Goal: Task Accomplishment & Management: Manage account settings

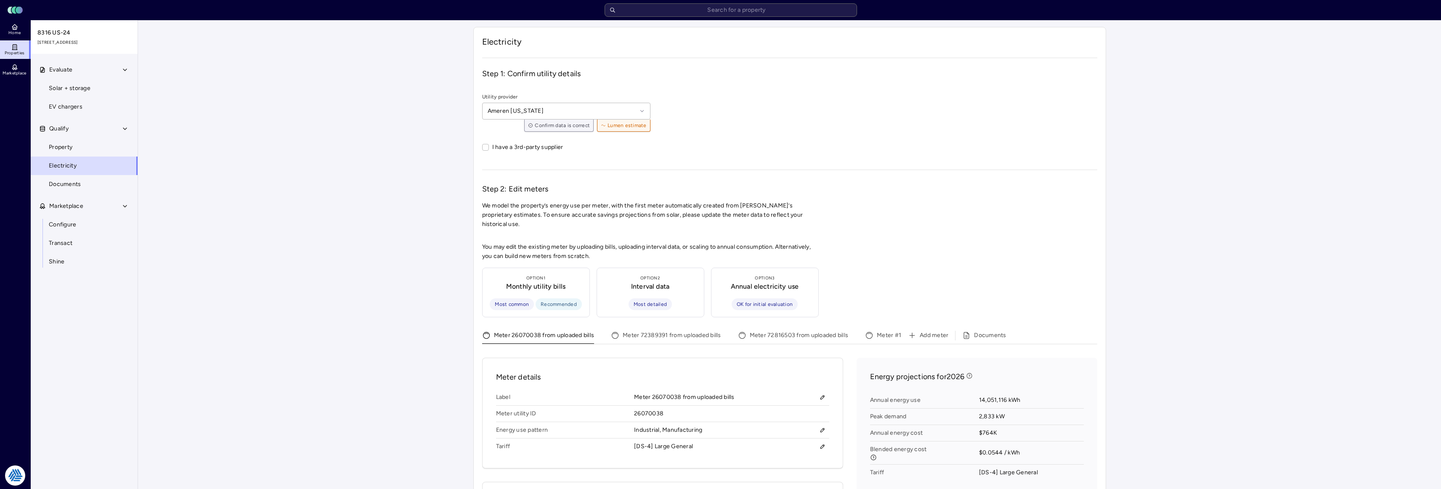
scroll to position [84, 0]
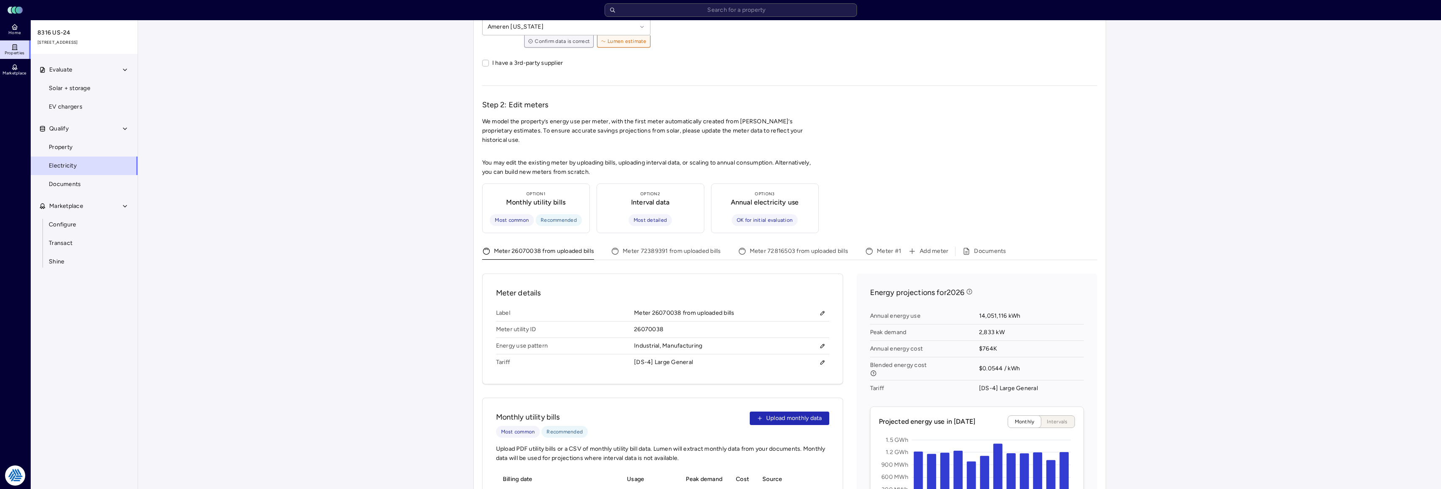
click at [398, 62] on div "Your estimates have been updated Electricity Step 1: Confirm utility details Ut…" at bounding box center [789, 443] width 1303 height 1014
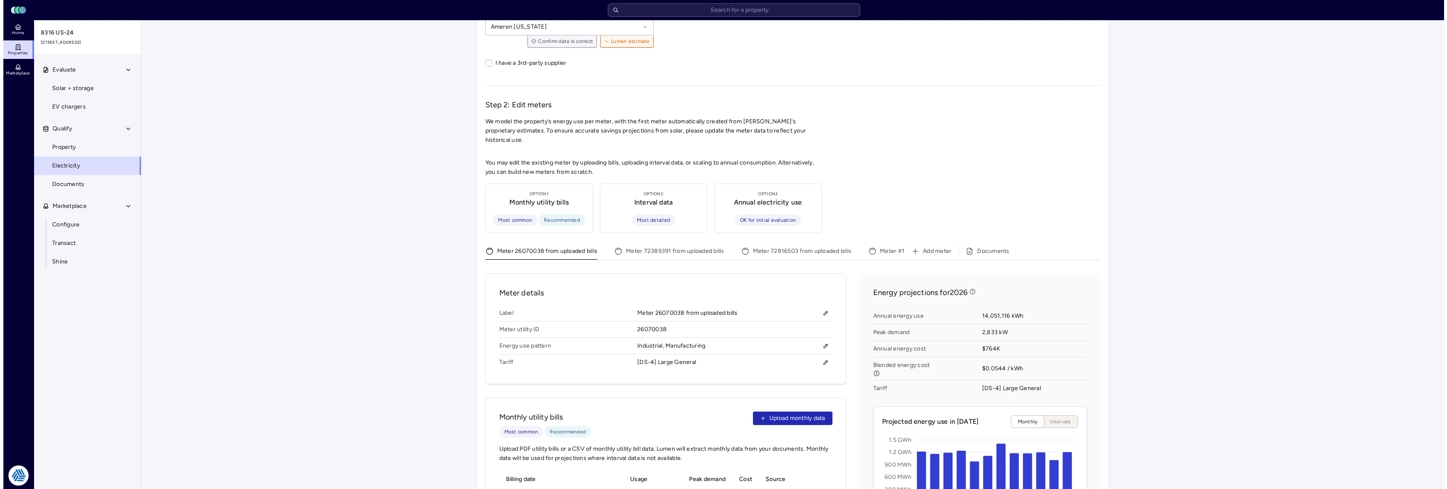
scroll to position [0, 0]
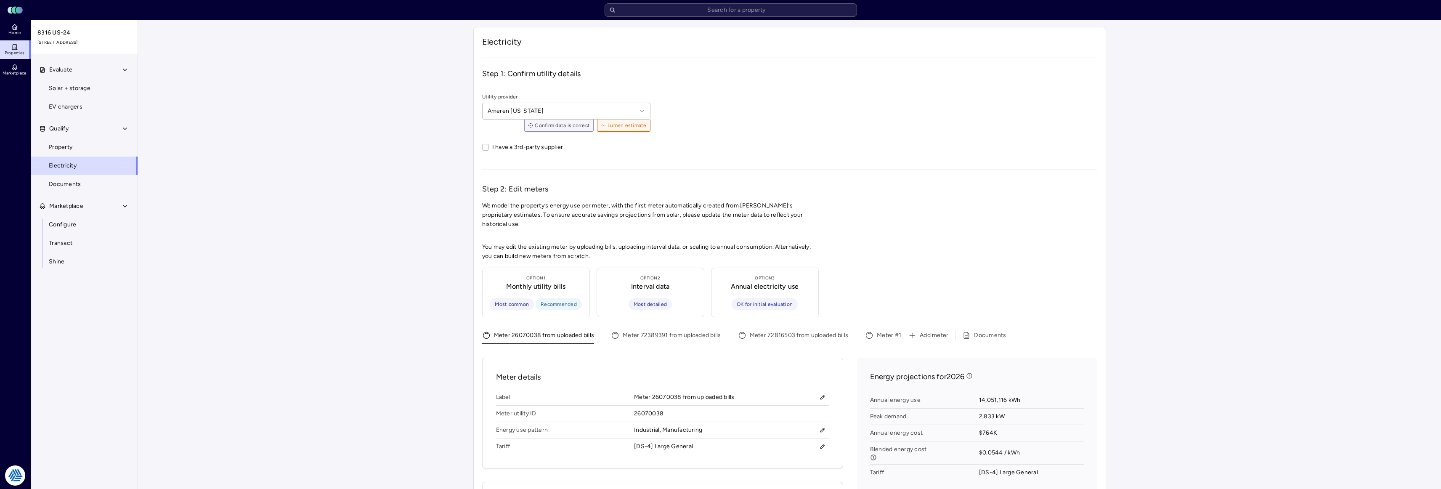
click at [731, 20] on header "Toggle Sidebar Lumen Energy Logo" at bounding box center [720, 10] width 1441 height 20
click at [739, 5] on input "text" at bounding box center [731, 9] width 252 height 13
click at [738, 11] on input "text" at bounding box center [731, 9] width 252 height 13
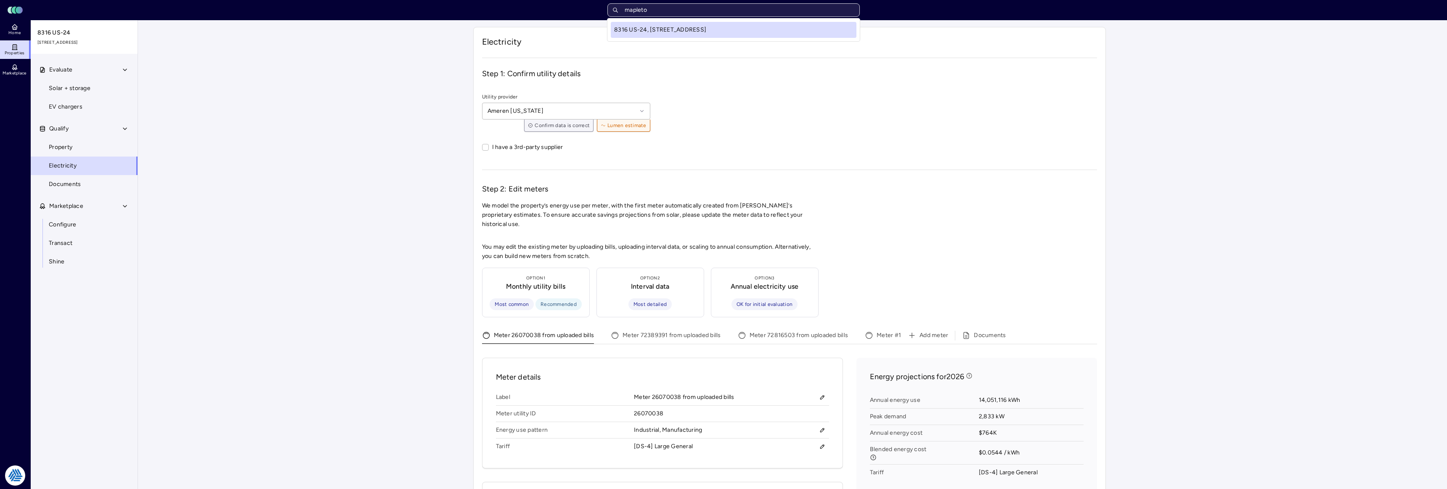
type input "mapleton"
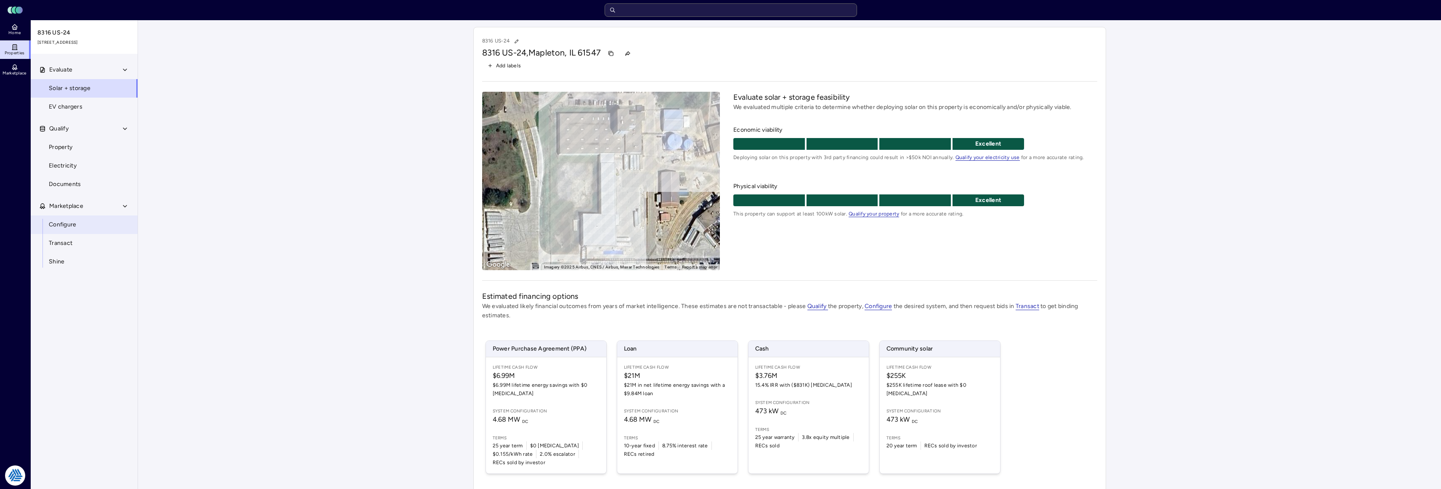
click at [72, 228] on span "Configure" at bounding box center [62, 224] width 27 height 9
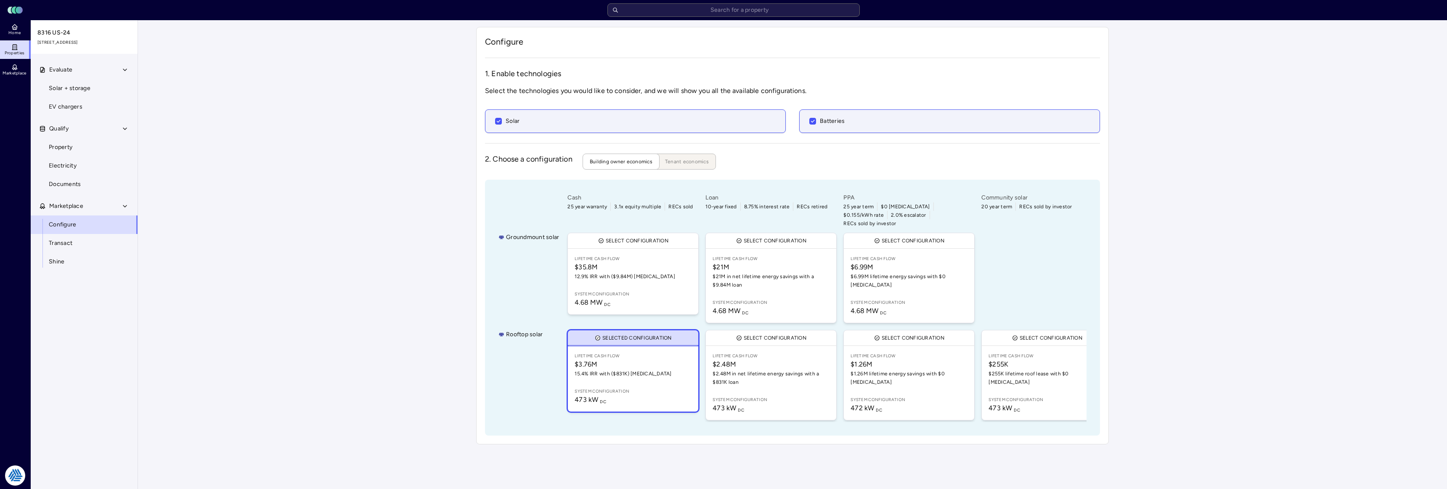
click at [420, 243] on div "Your estimates have been updated Configure 1. Enable technologies Select the te…" at bounding box center [792, 235] width 1309 height 431
click at [896, 262] on span "$6.99M" at bounding box center [909, 267] width 117 height 10
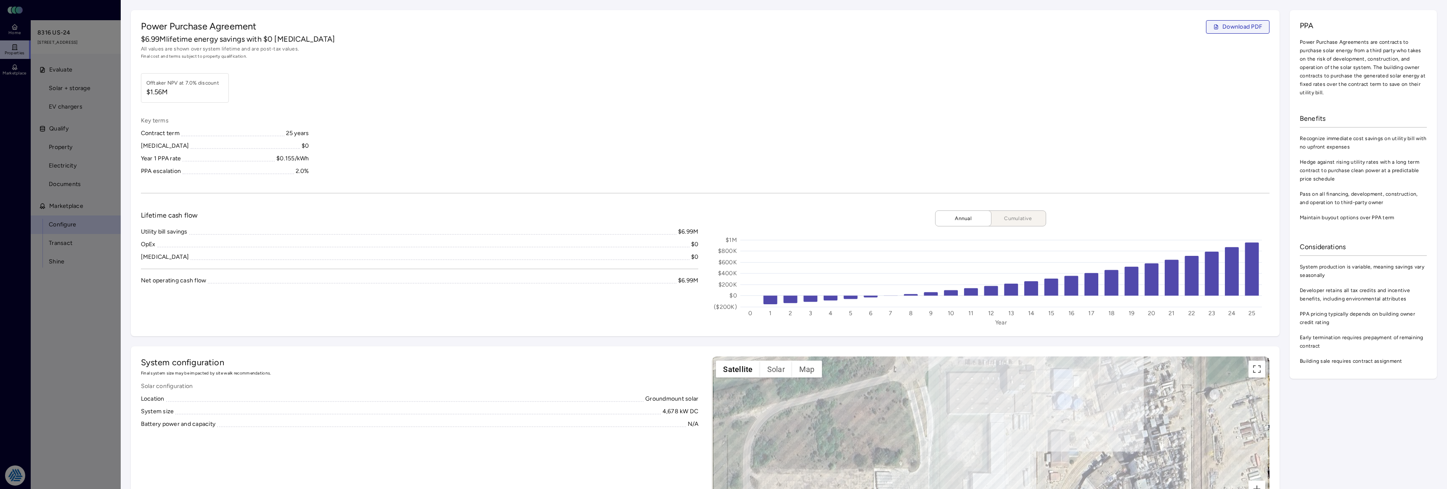
click at [1248, 24] on span "Download PDF" at bounding box center [1243, 26] width 40 height 9
drag, startPoint x: 1171, startPoint y: 72, endPoint x: 1251, endPoint y: 13, distance: 99.6
click at [1173, 66] on div "Power Purchase Agreement Download PDF $6.99M lifetime energy savings with $0 Ca…" at bounding box center [705, 173] width 1149 height 326
click at [104, 185] on div at bounding box center [723, 244] width 1447 height 489
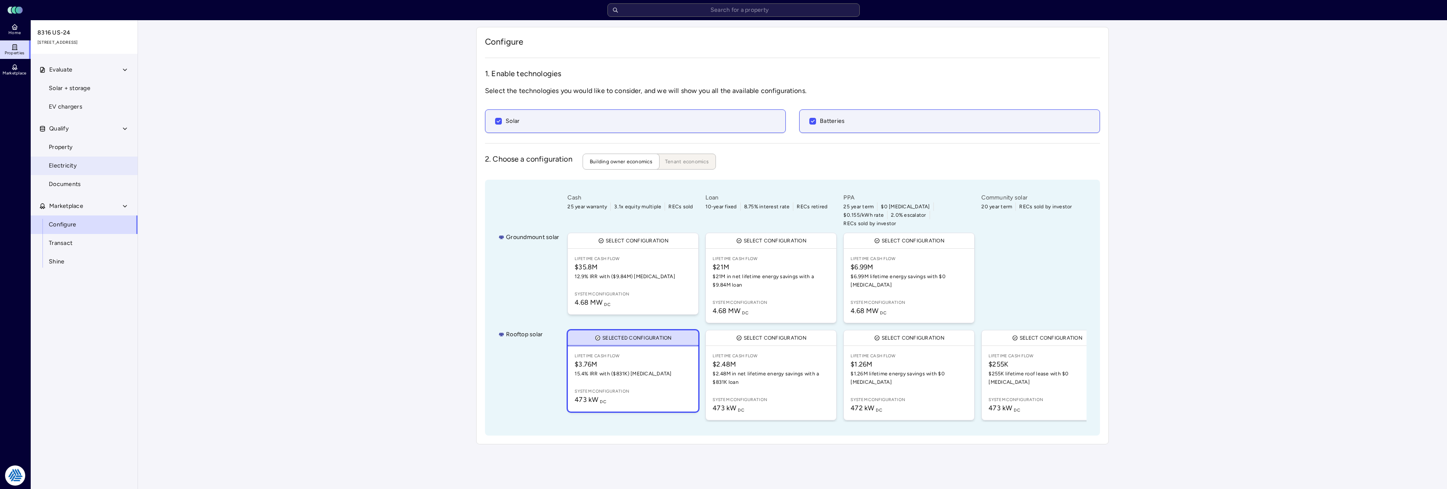
click at [64, 159] on link "Electricity" at bounding box center [84, 166] width 108 height 19
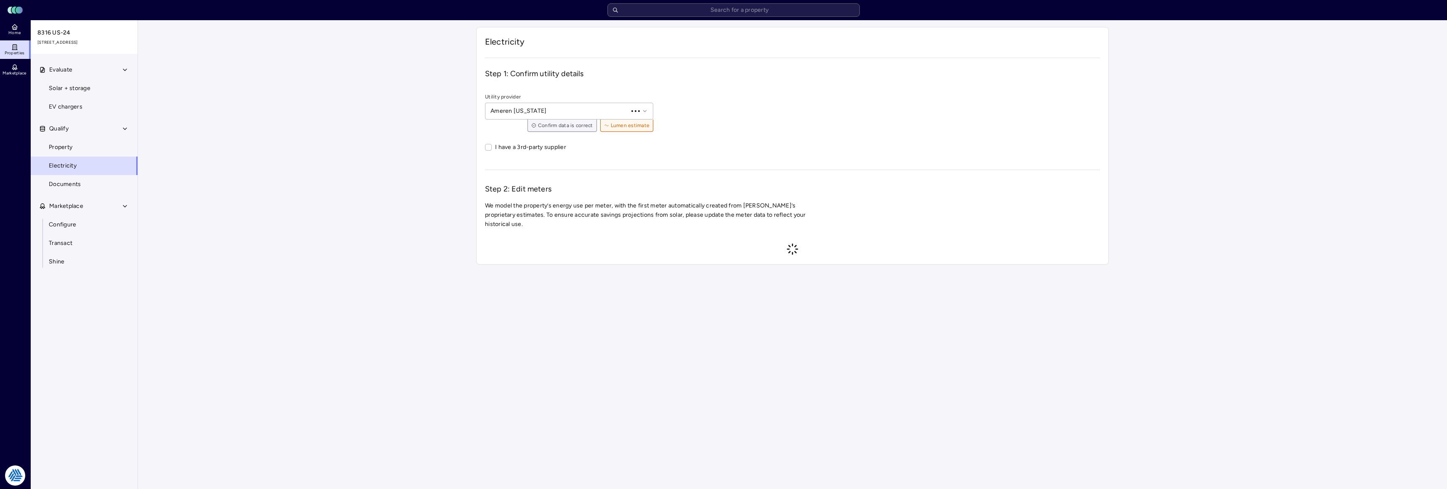
click at [64, 164] on span "Electricity" at bounding box center [63, 165] width 28 height 9
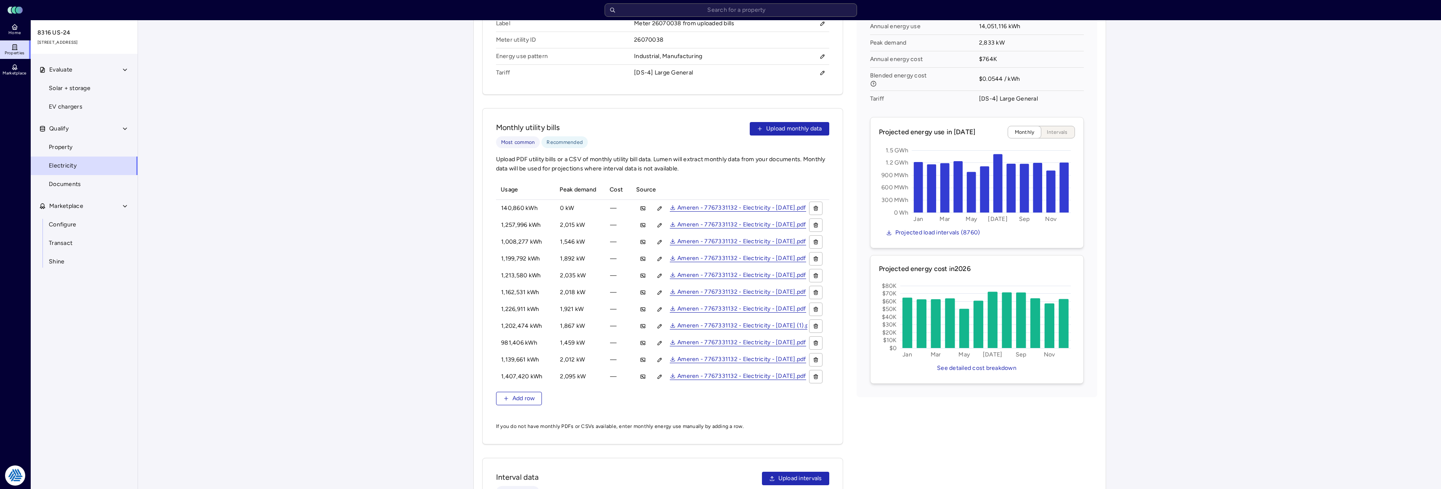
scroll to position [0, 144]
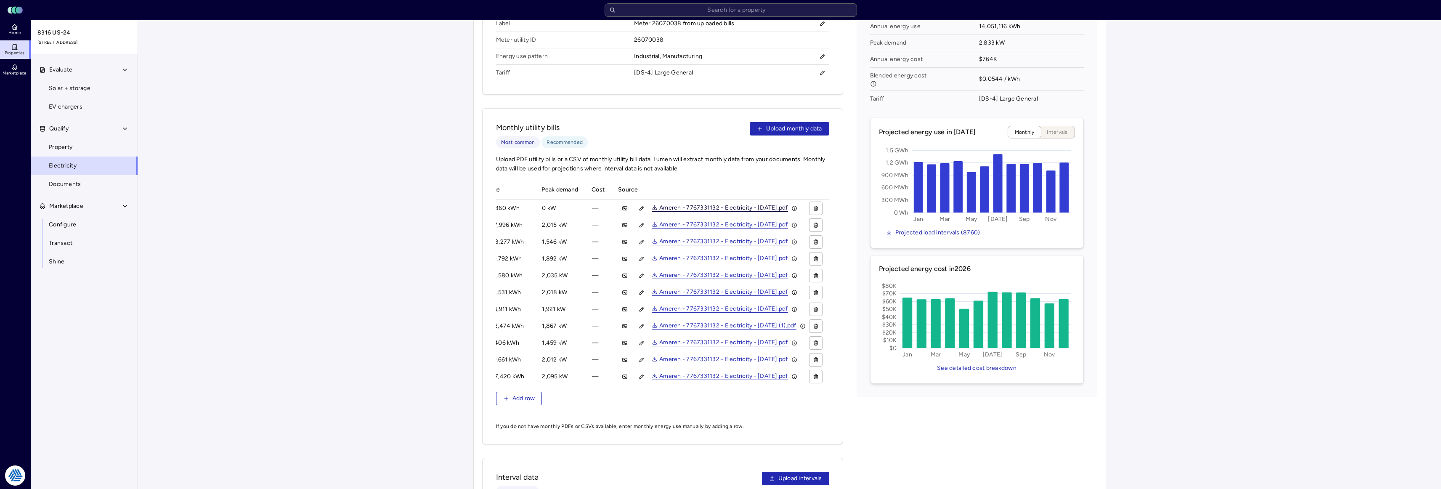
click at [713, 205] on link "Ameren - 7767331132 - Electricity - September 2024.pdf" at bounding box center [720, 208] width 136 height 7
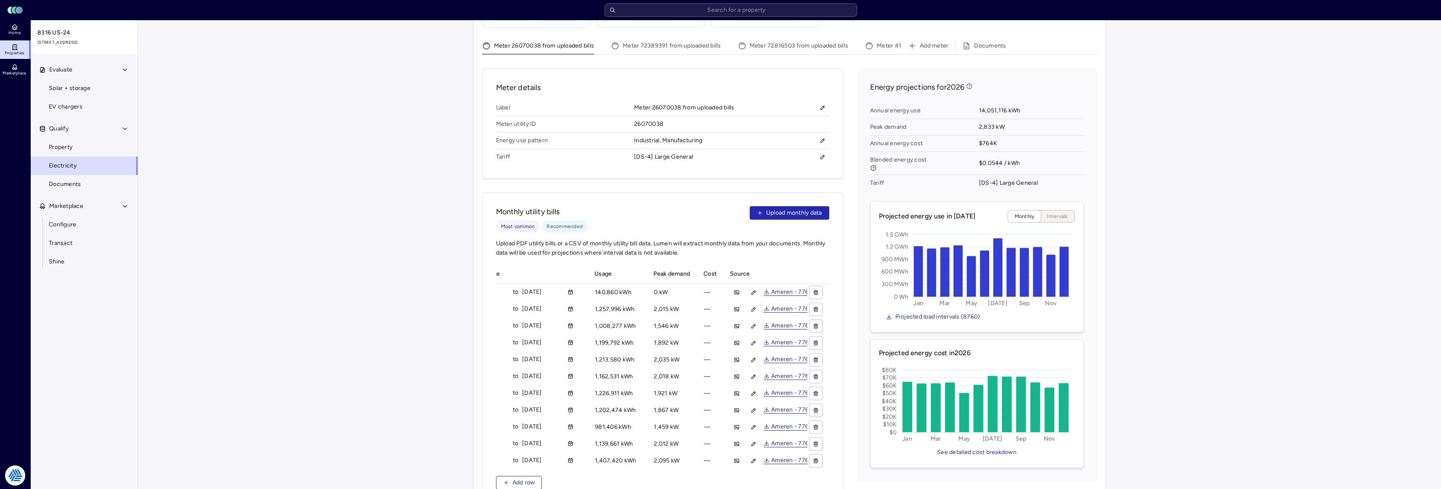
scroll to position [0, 0]
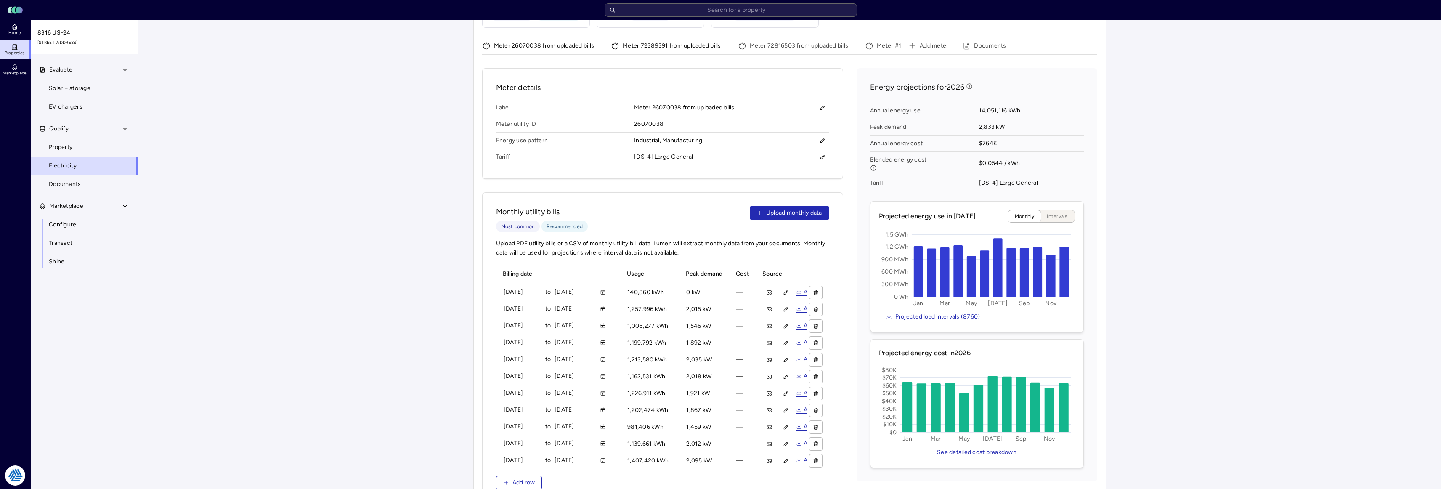
click at [651, 41] on button "Meter 72389391 from uploaded bills" at bounding box center [666, 47] width 110 height 13
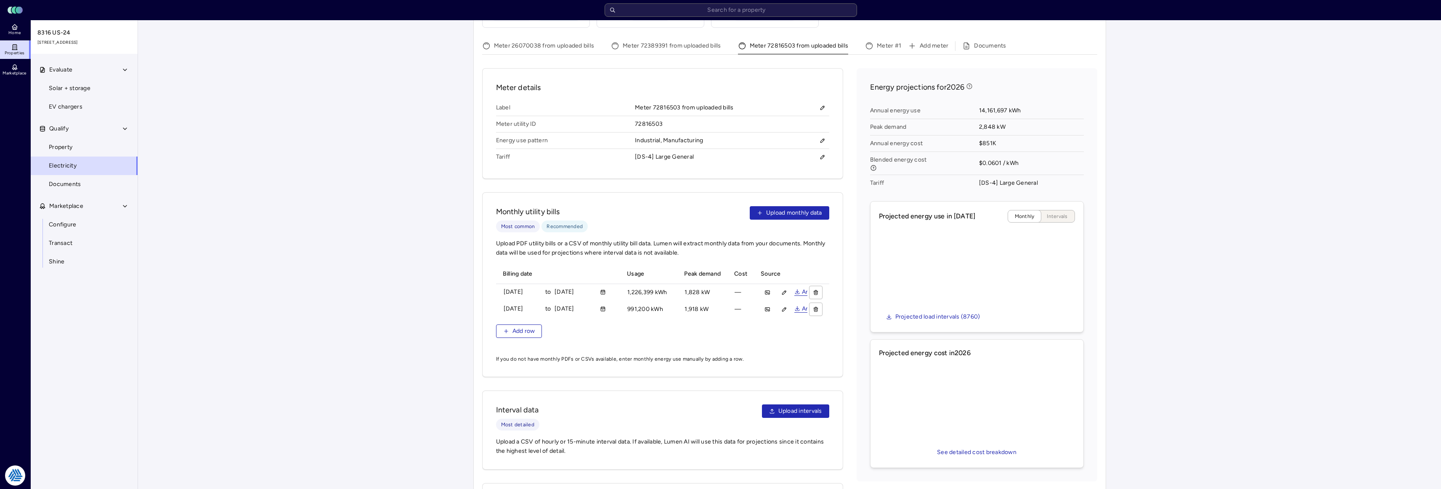
click at [804, 41] on button "Meter 72816503 from uploaded bills" at bounding box center [793, 47] width 111 height 13
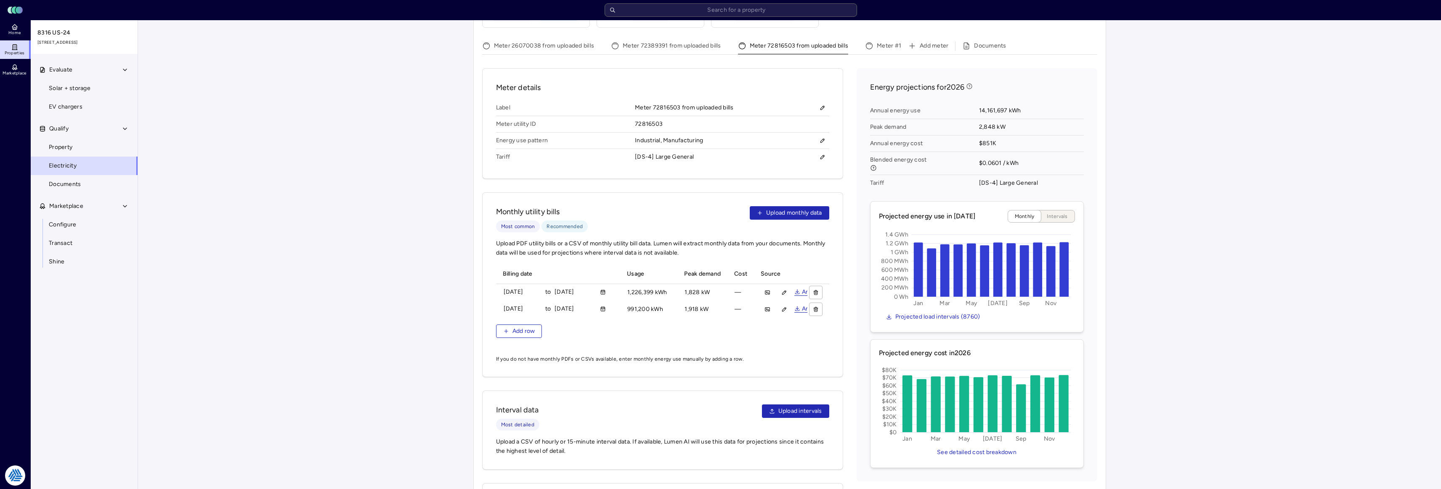
scroll to position [205, 0]
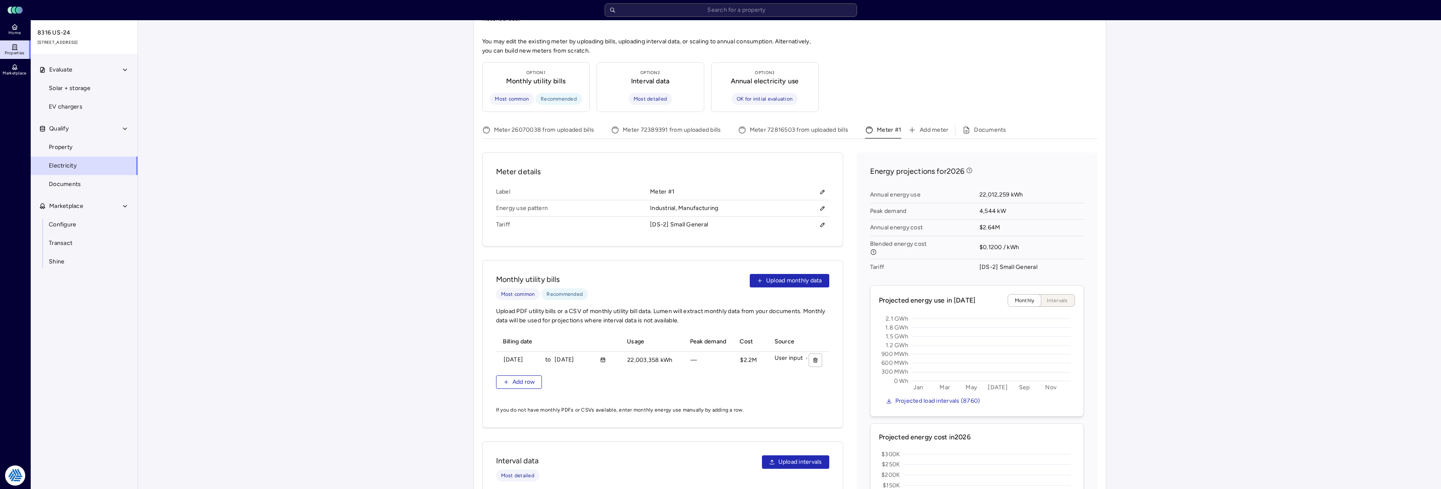
click at [882, 125] on button "Meter #1" at bounding box center [883, 131] width 36 height 13
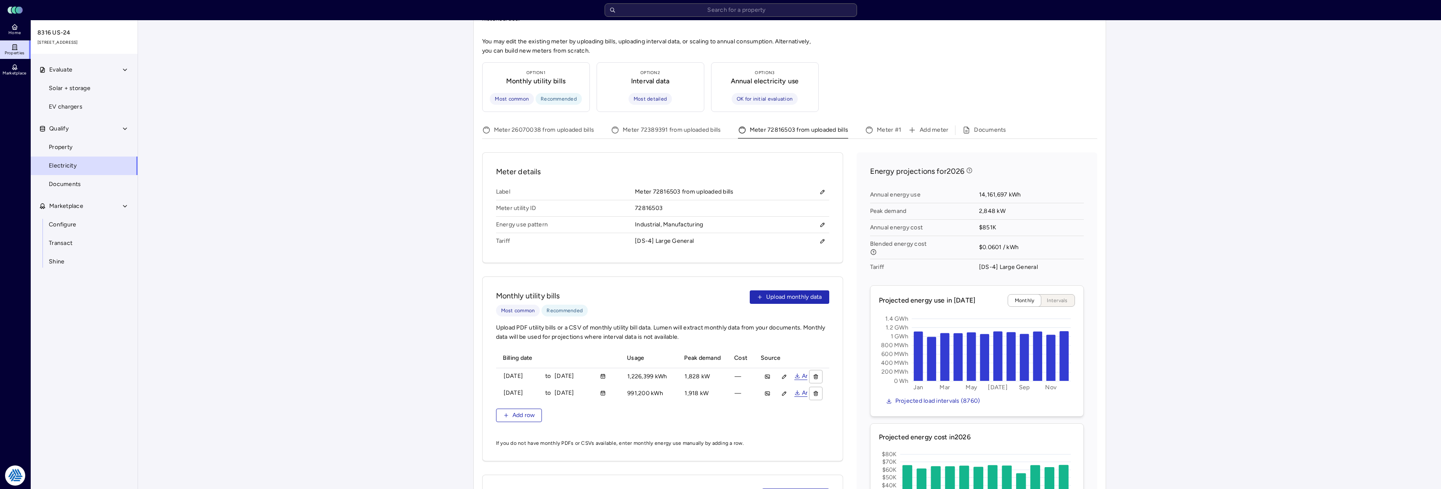
click at [819, 125] on button "Meter 72816503 from uploaded bills" at bounding box center [793, 131] width 111 height 13
click at [889, 125] on button "Meter #1" at bounding box center [883, 131] width 36 height 13
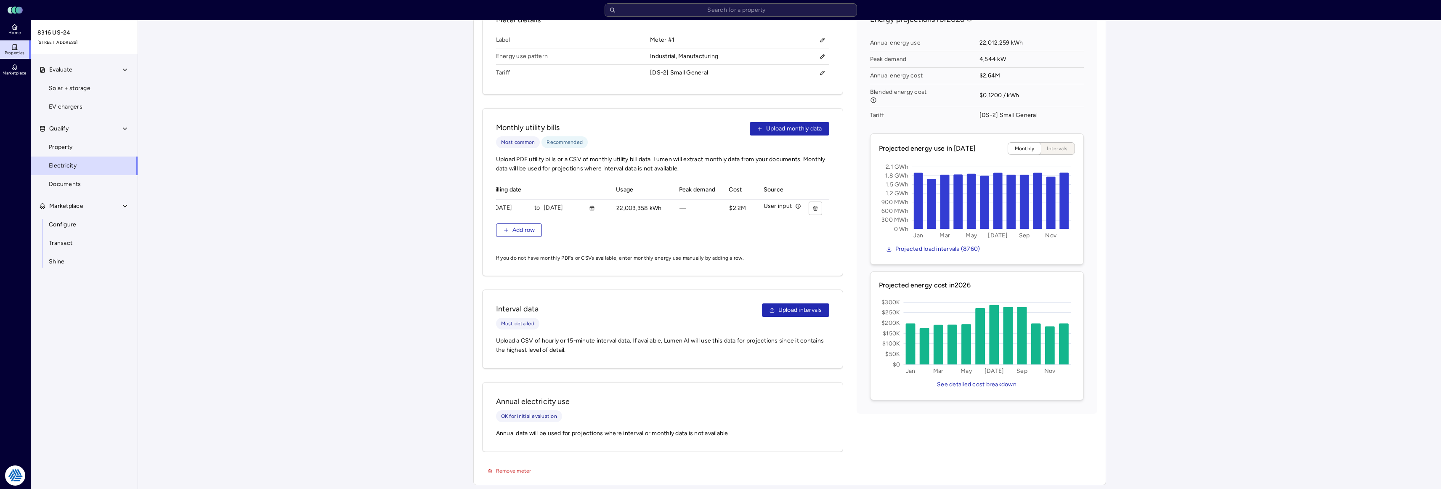
scroll to position [315, 0]
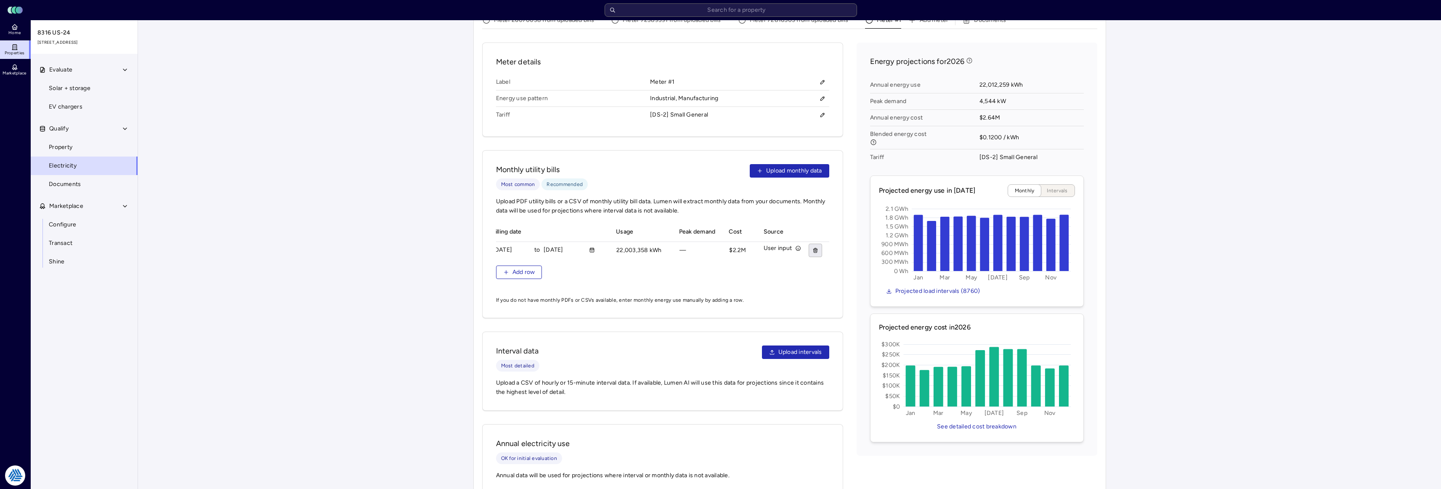
click at [814, 249] on icon "button" at bounding box center [815, 250] width 3 height 3
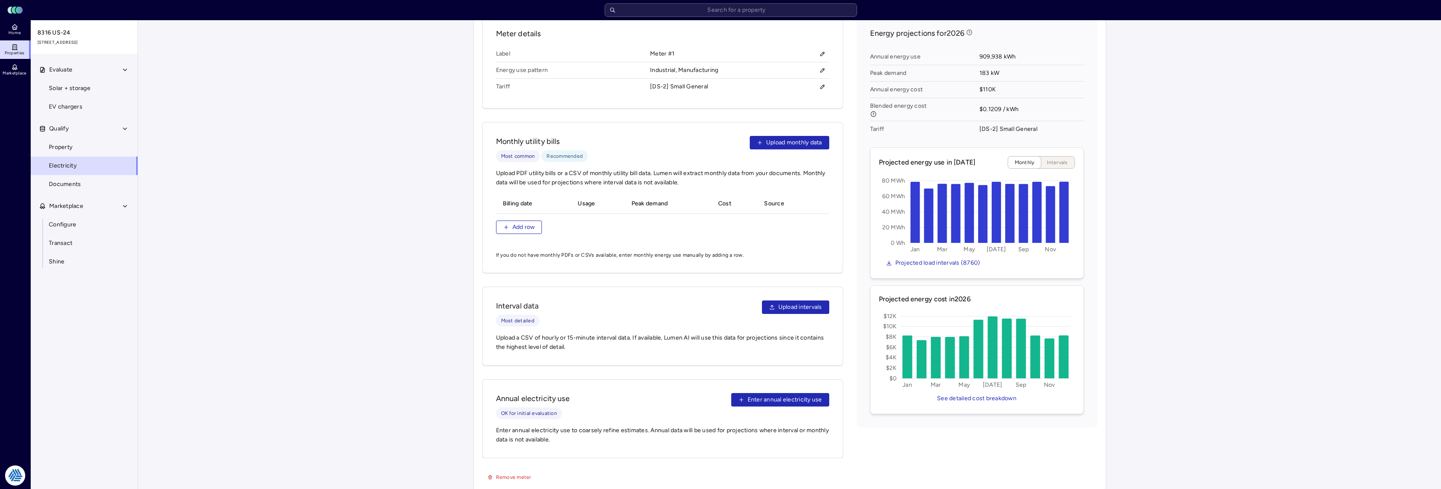
scroll to position [175, 0]
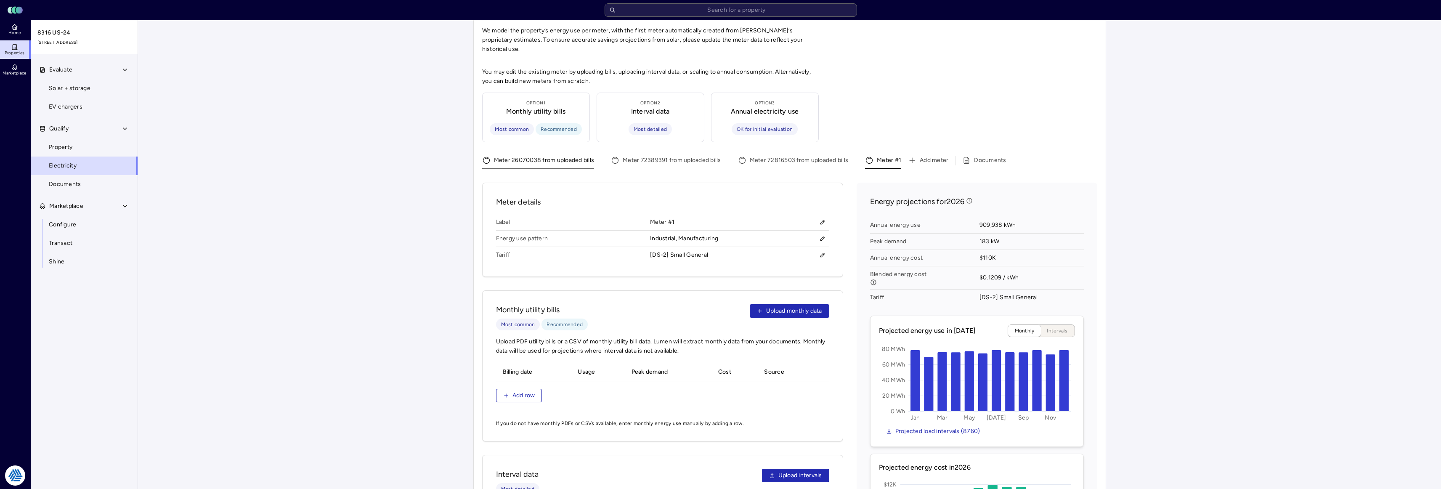
click at [549, 155] on button "Meter 26070038 from uploaded bills" at bounding box center [538, 161] width 112 height 13
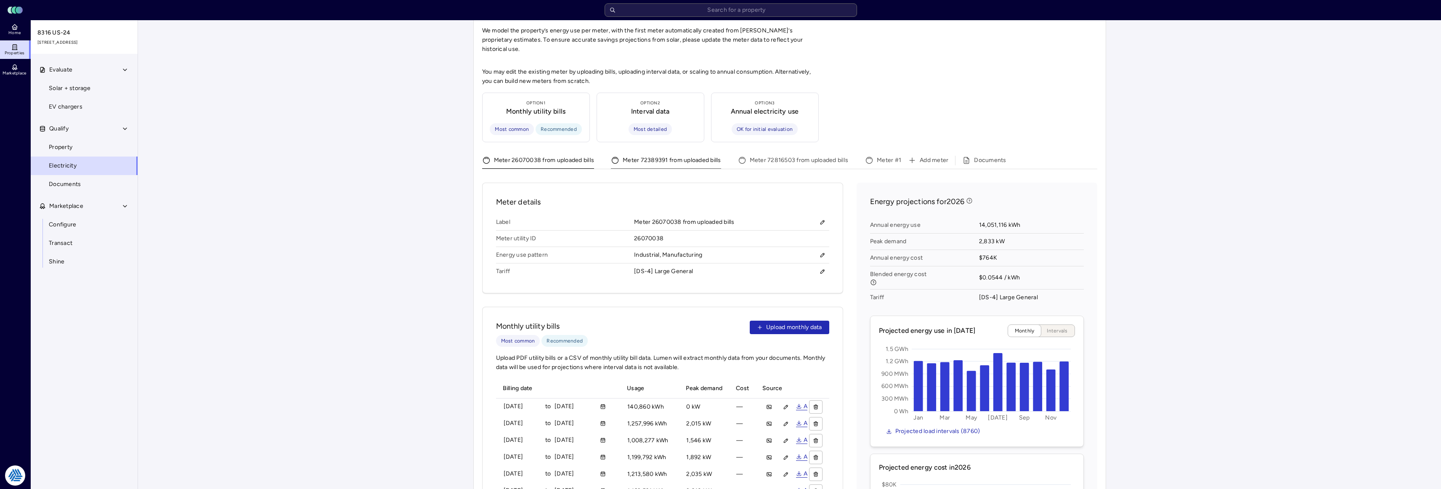
click at [663, 155] on button "Meter 72389391 from uploaded bills" at bounding box center [666, 161] width 110 height 13
click at [795, 155] on button "Meter 72816503 from uploaded bills" at bounding box center [793, 161] width 111 height 13
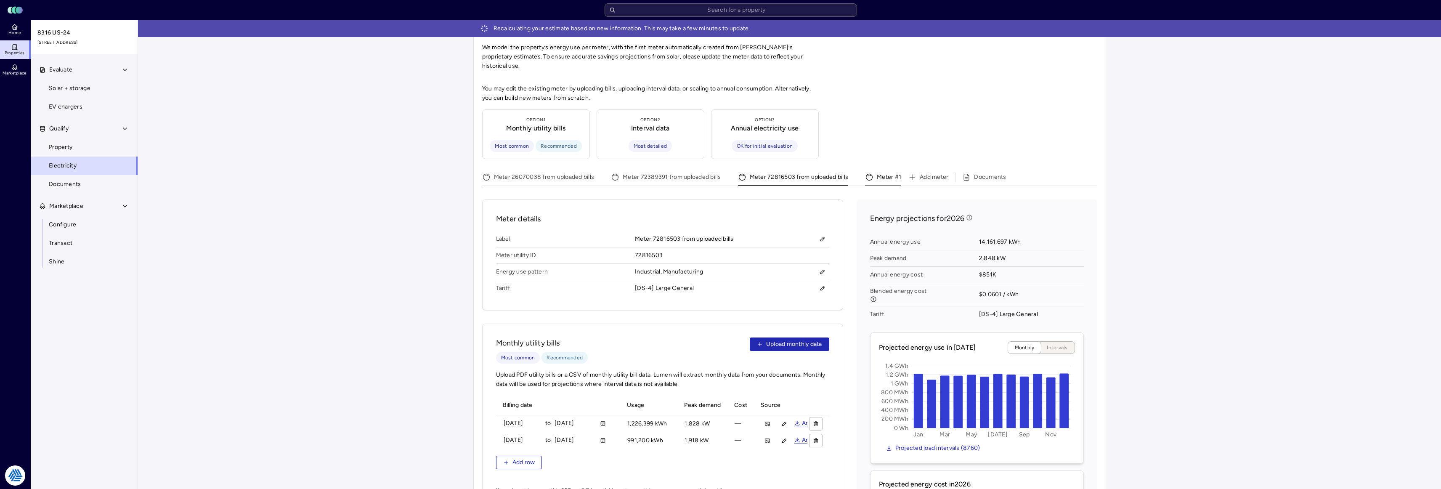
click at [885, 172] on button "Meter #1" at bounding box center [883, 178] width 36 height 13
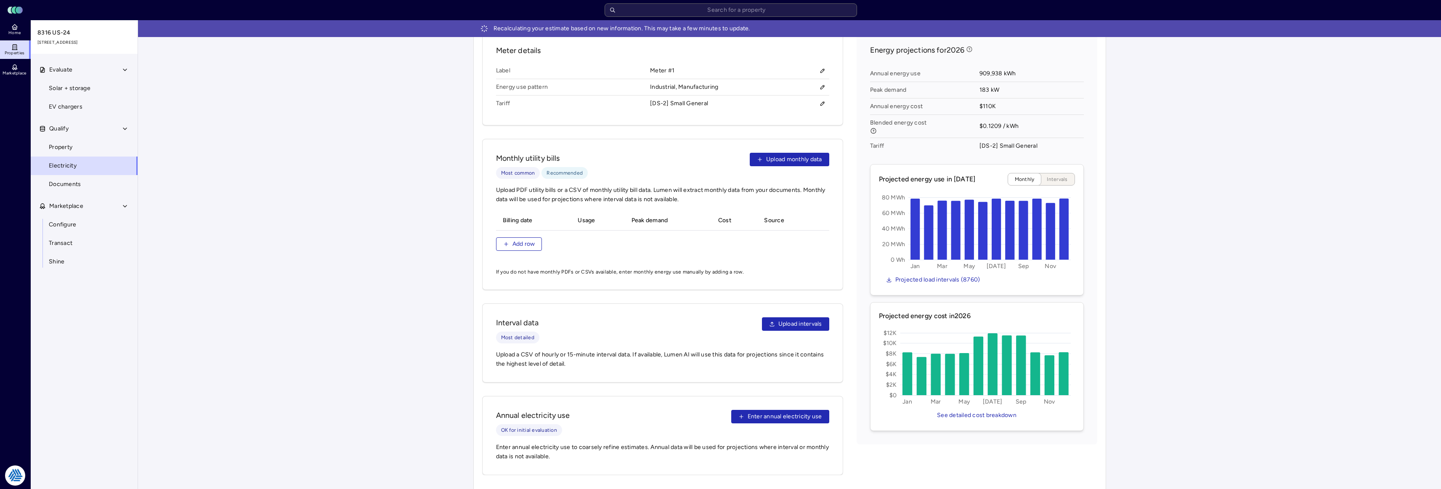
scroll to position [360, 0]
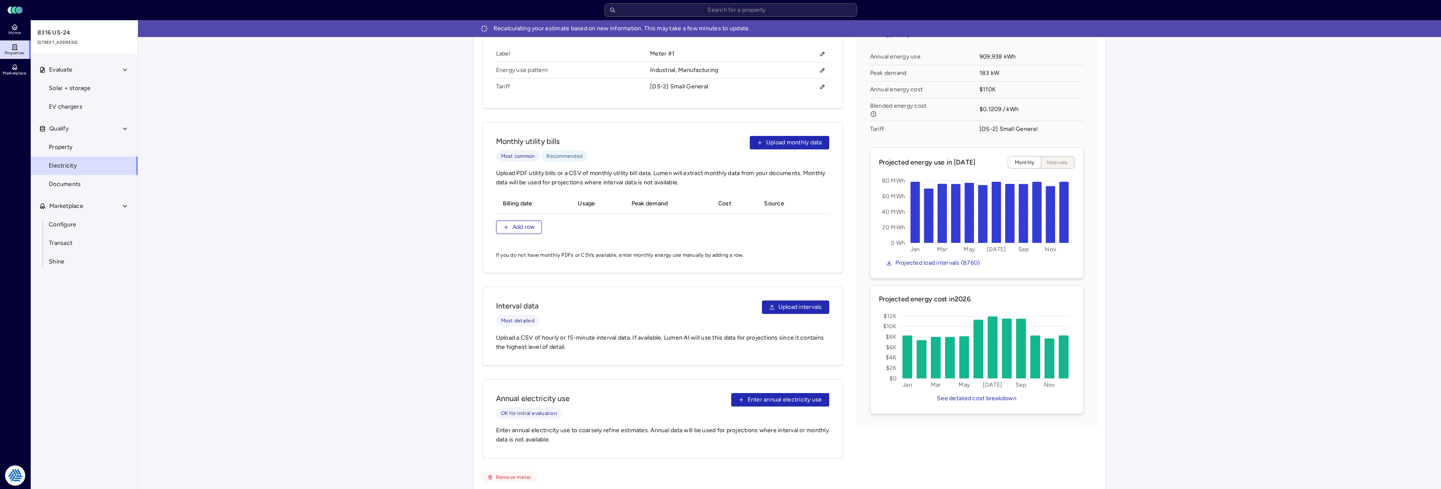
click at [505, 473] on span "Remove meter" at bounding box center [513, 477] width 35 height 8
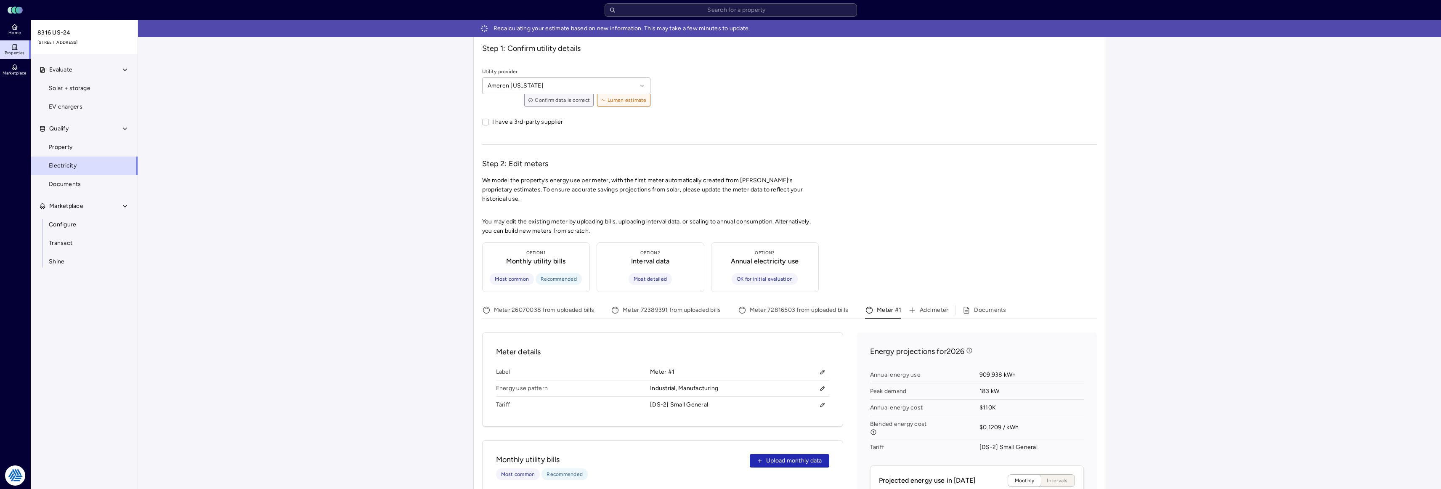
scroll to position [84, 0]
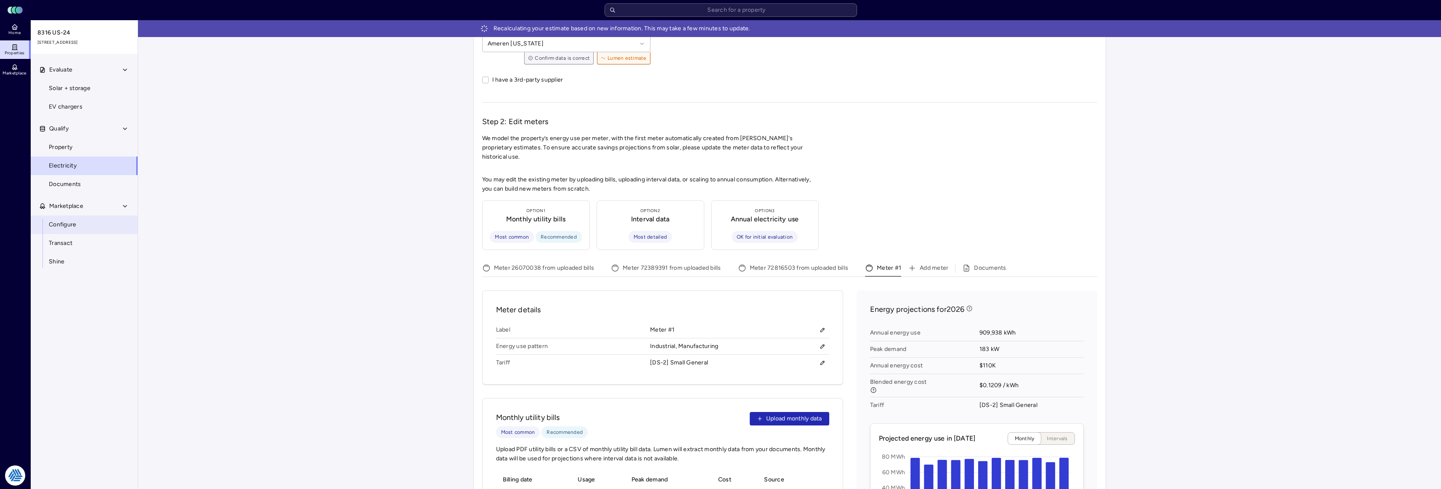
click at [63, 226] on span "Configure" at bounding box center [62, 224] width 27 height 9
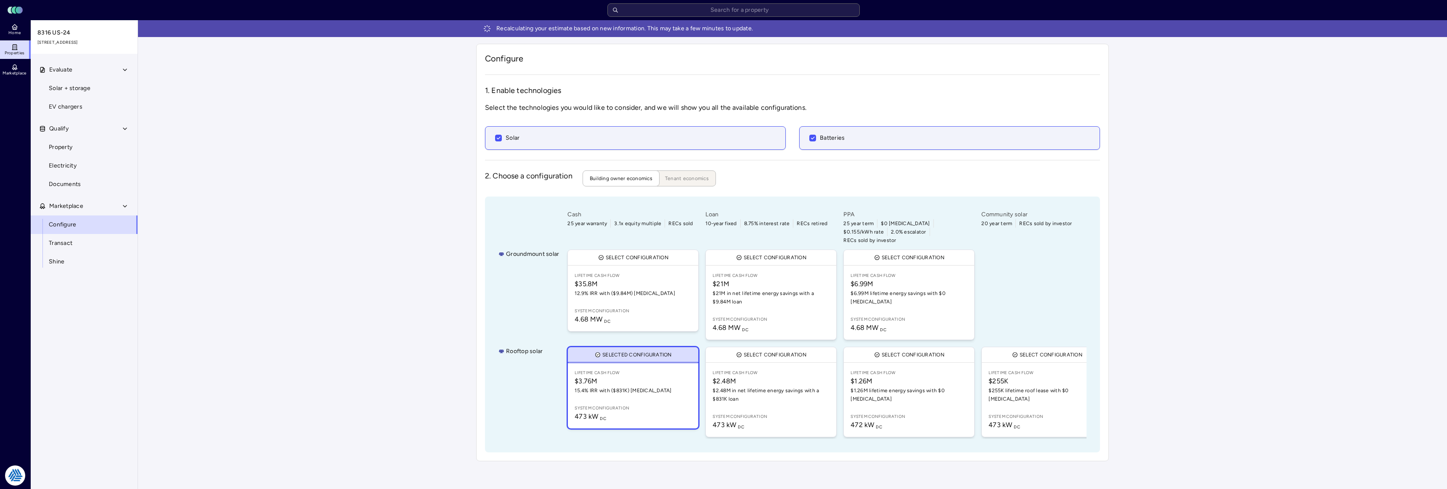
click at [369, 272] on div "Recalculating your estimate based on new information. This may take a few minut…" at bounding box center [792, 244] width 1309 height 448
click at [908, 279] on span "$6.99M" at bounding box center [909, 284] width 117 height 10
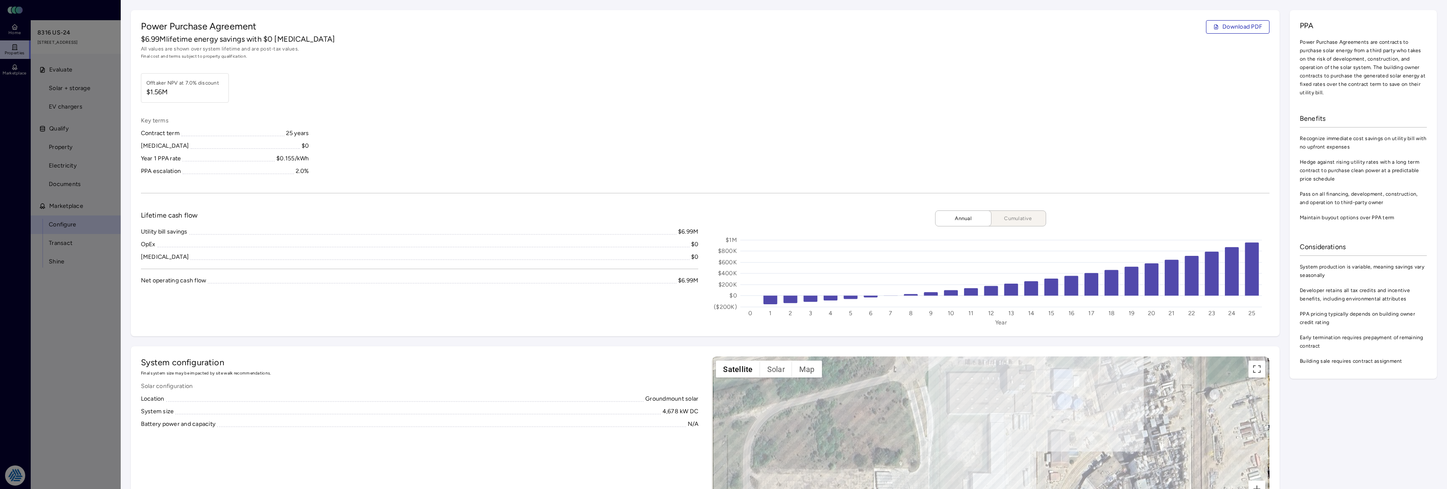
click at [435, 142] on div "Key terms Contract term 25 years CapEx $0 Year 1 PPA rate $0.155/kWh PPA escala…" at bounding box center [705, 146] width 1129 height 60
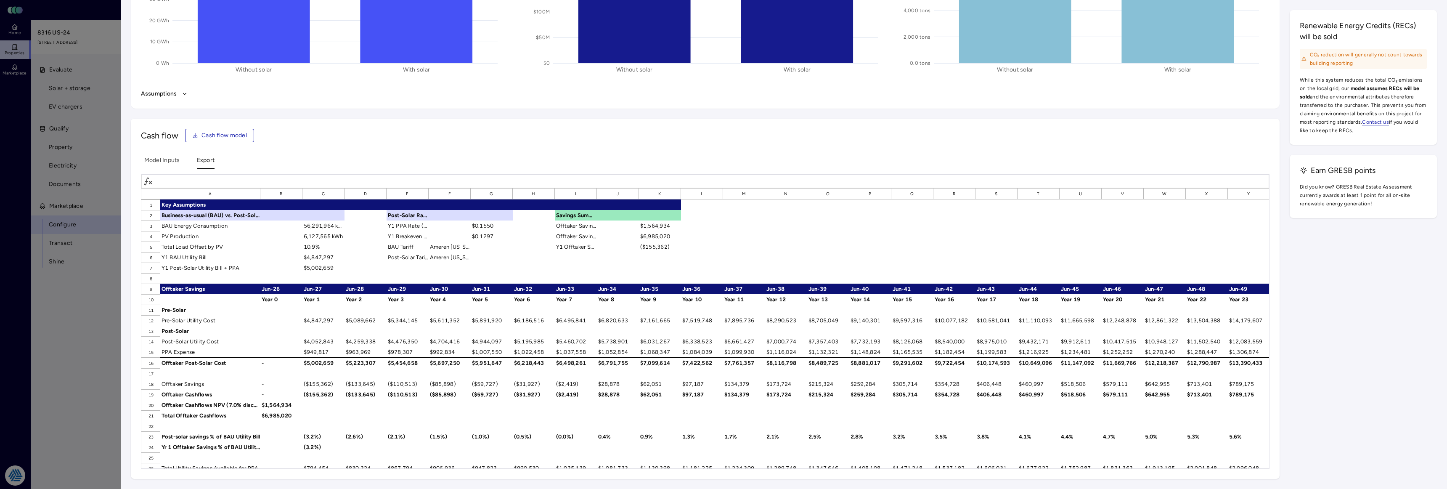
click at [75, 324] on div at bounding box center [723, 244] width 1447 height 489
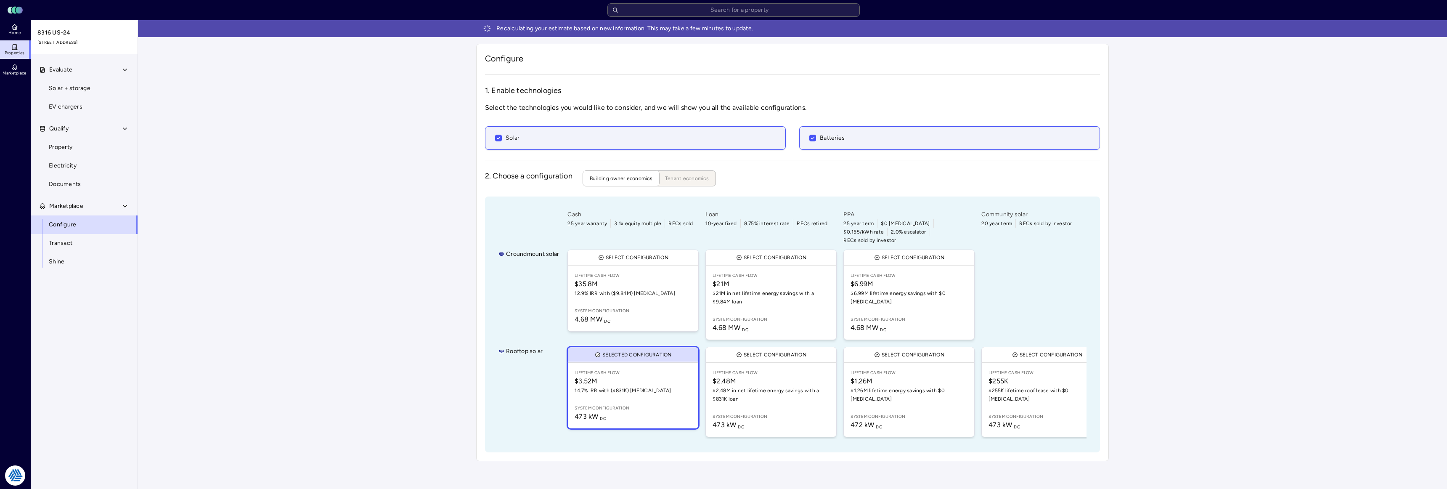
click at [312, 228] on div "Recalculating your estimate based on new information. This may take a few minut…" at bounding box center [792, 244] width 1309 height 448
click at [78, 147] on link "Property" at bounding box center [84, 147] width 108 height 19
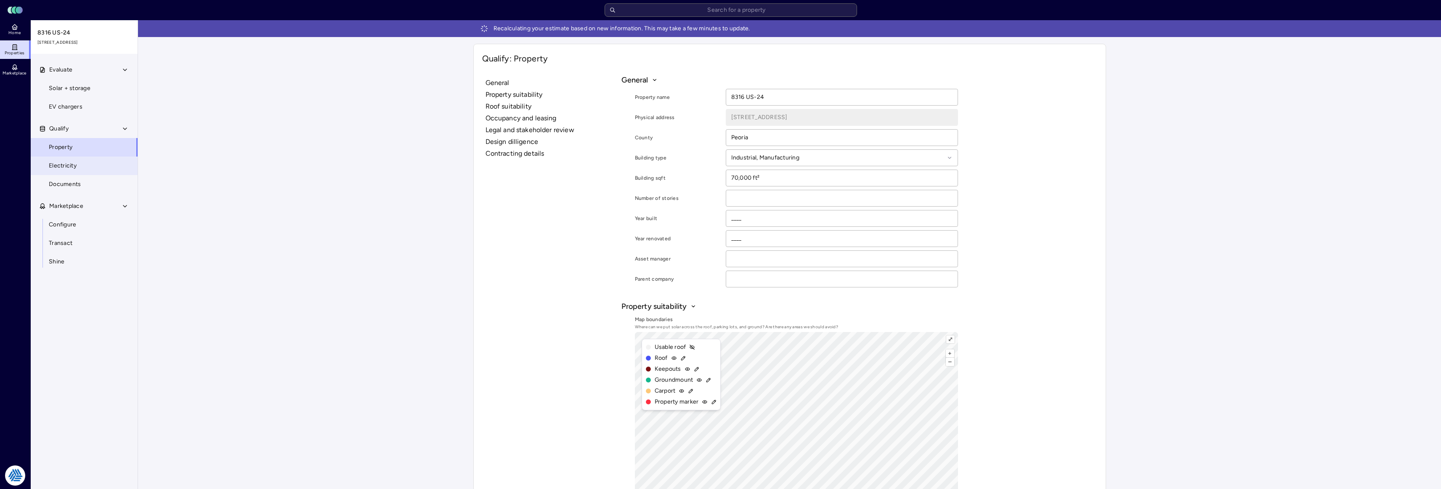
click at [60, 170] on span "Electricity" at bounding box center [63, 165] width 28 height 9
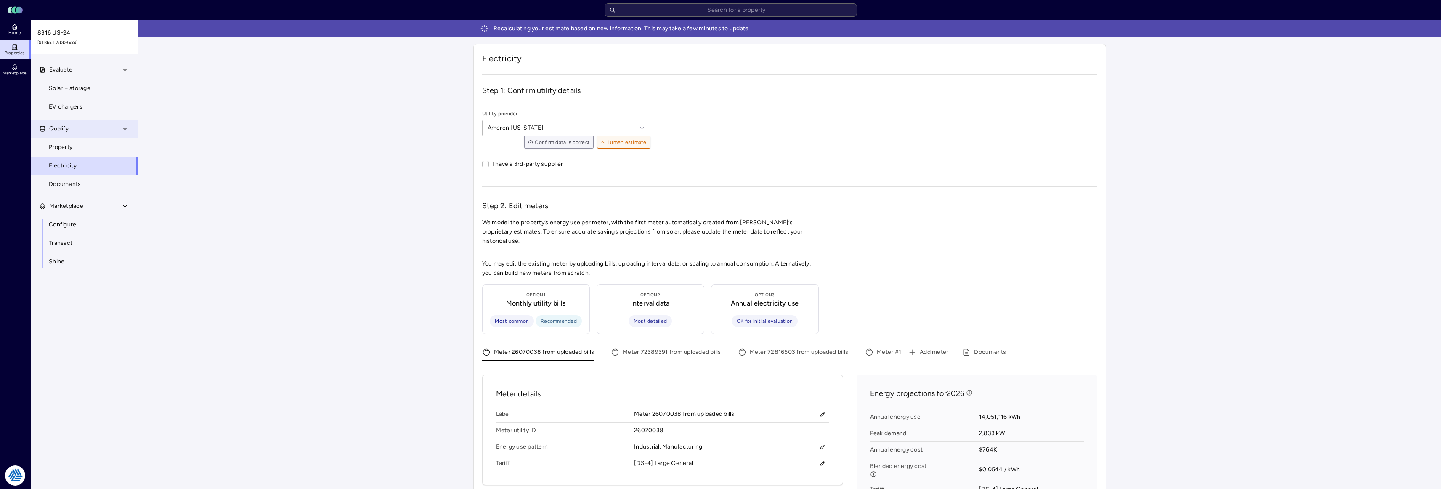
click at [84, 137] on button "Qualify" at bounding box center [85, 128] width 108 height 19
click at [76, 119] on div "Evaluate Solar + storage EV chargers Qualify Marketplace Configure Transact Shi…" at bounding box center [85, 285] width 108 height 448
click at [74, 130] on button "Qualify" at bounding box center [85, 128] width 108 height 19
click at [71, 143] on span "Property" at bounding box center [61, 147] width 24 height 9
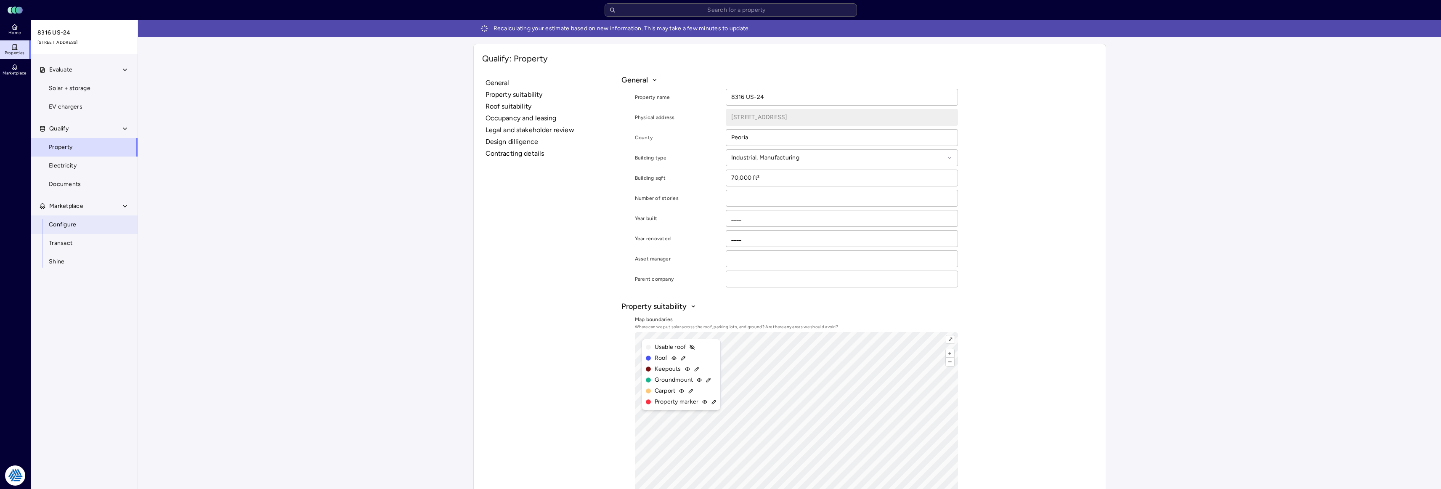
click at [72, 220] on span "Configure" at bounding box center [62, 224] width 27 height 9
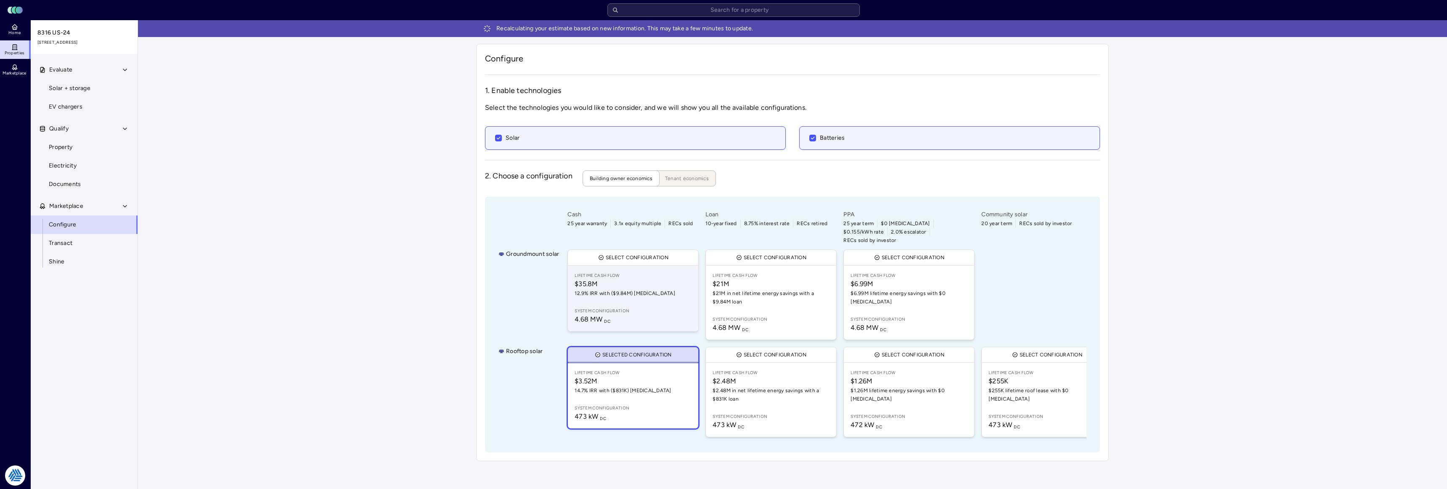
click at [640, 314] on span "4.68 MW DC" at bounding box center [633, 319] width 117 height 10
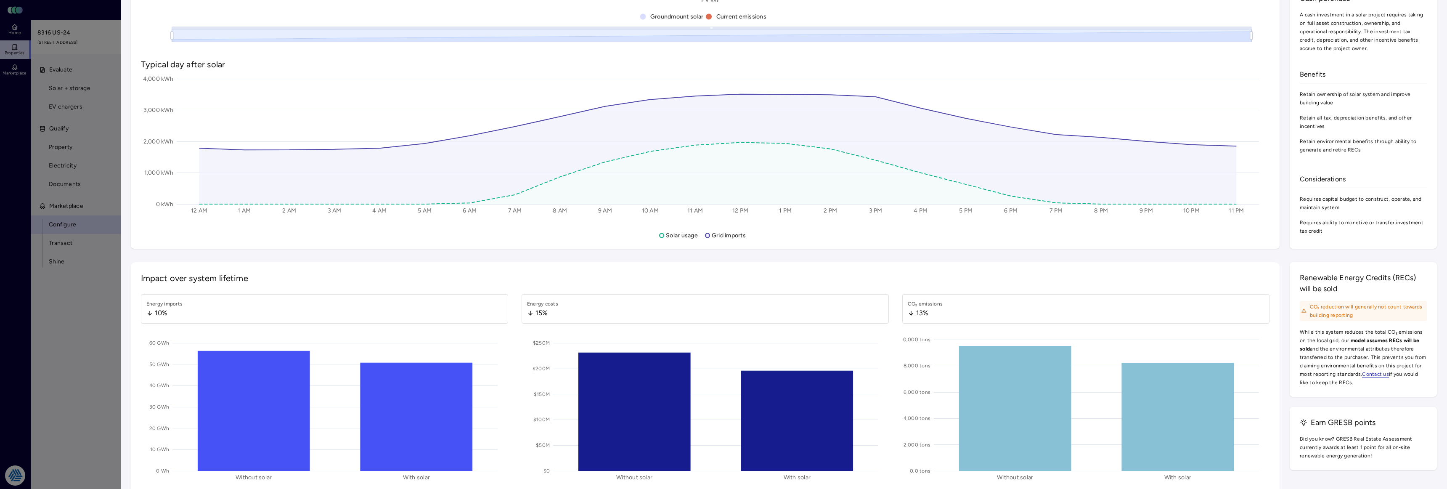
scroll to position [1094, 0]
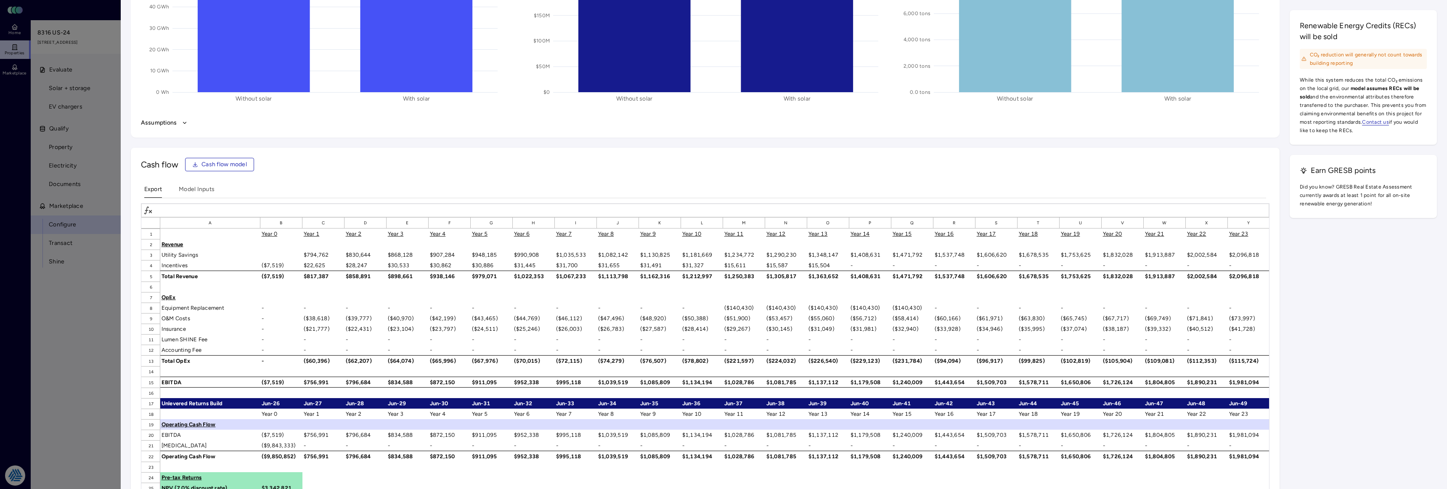
click at [185, 124] on icon "button" at bounding box center [185, 123] width 6 height 6
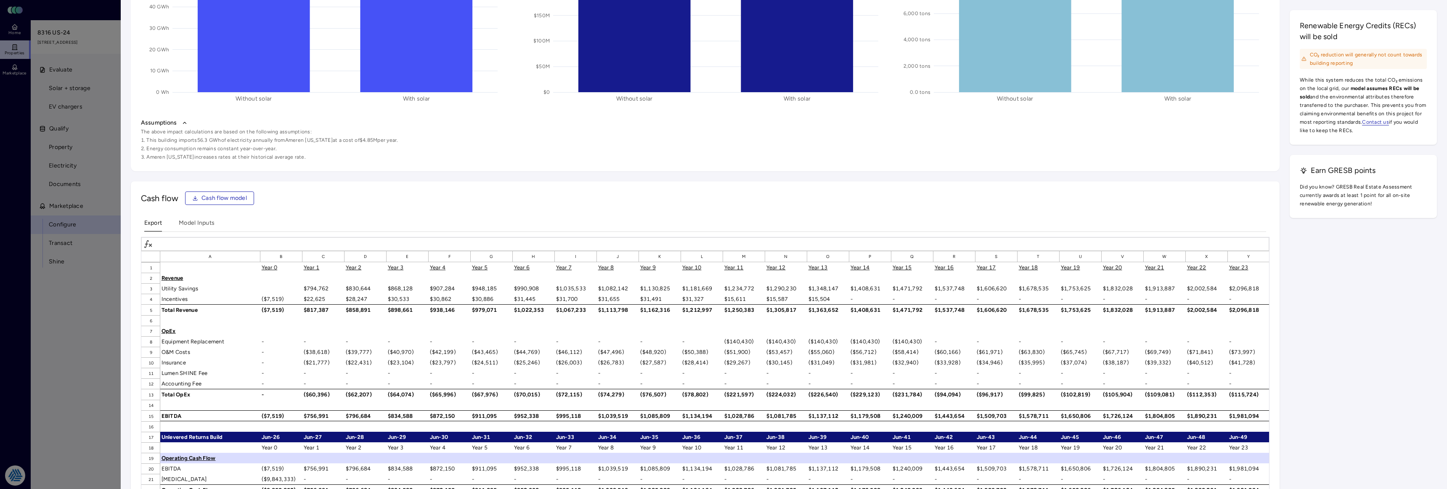
click at [184, 122] on icon "button" at bounding box center [184, 123] width 3 height 2
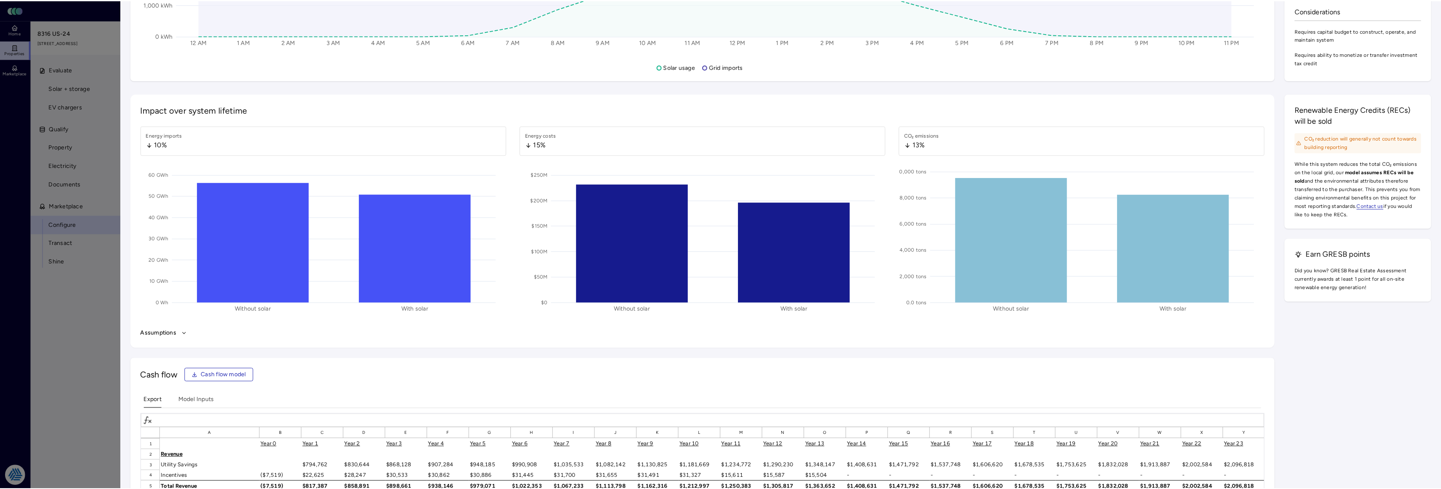
scroll to position [715, 0]
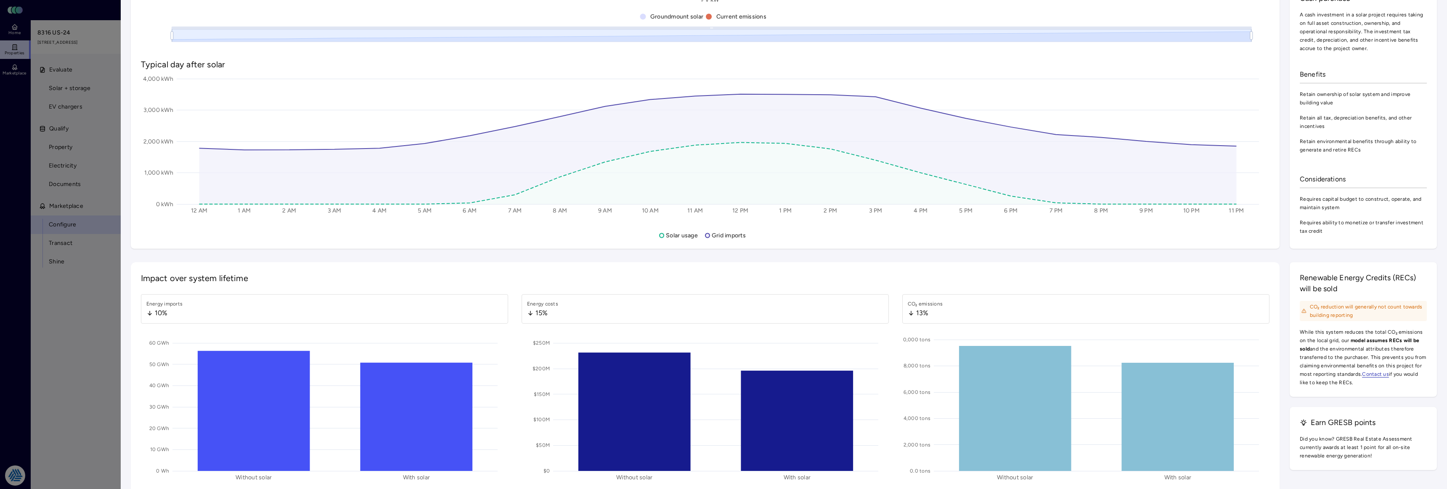
click at [8, 143] on div at bounding box center [723, 244] width 1447 height 489
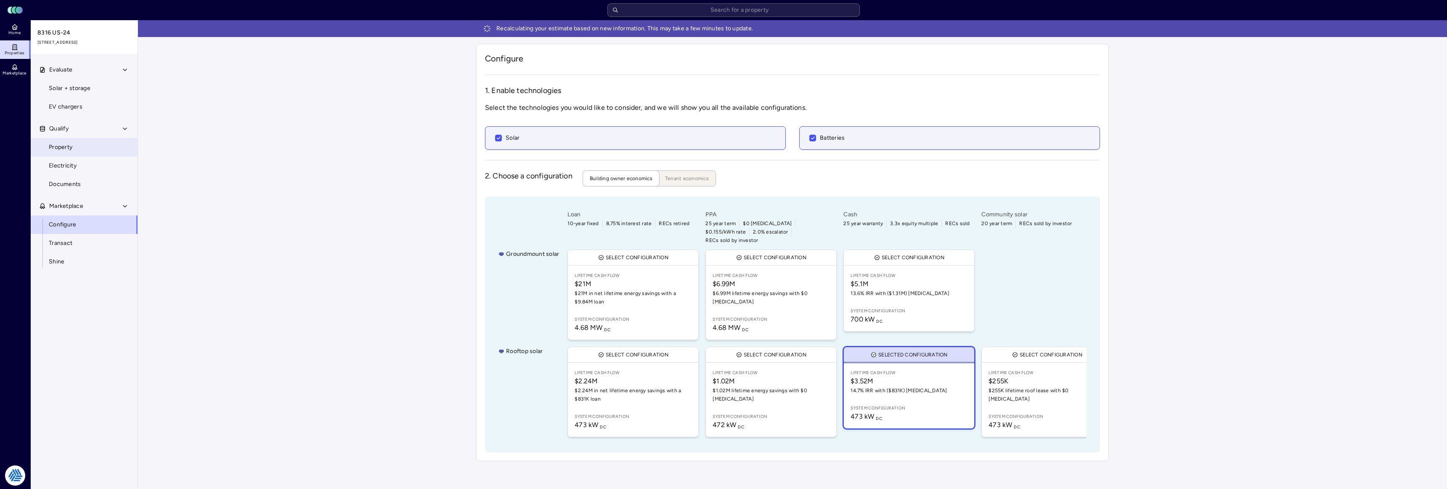
click at [63, 144] on span "Property" at bounding box center [61, 147] width 24 height 9
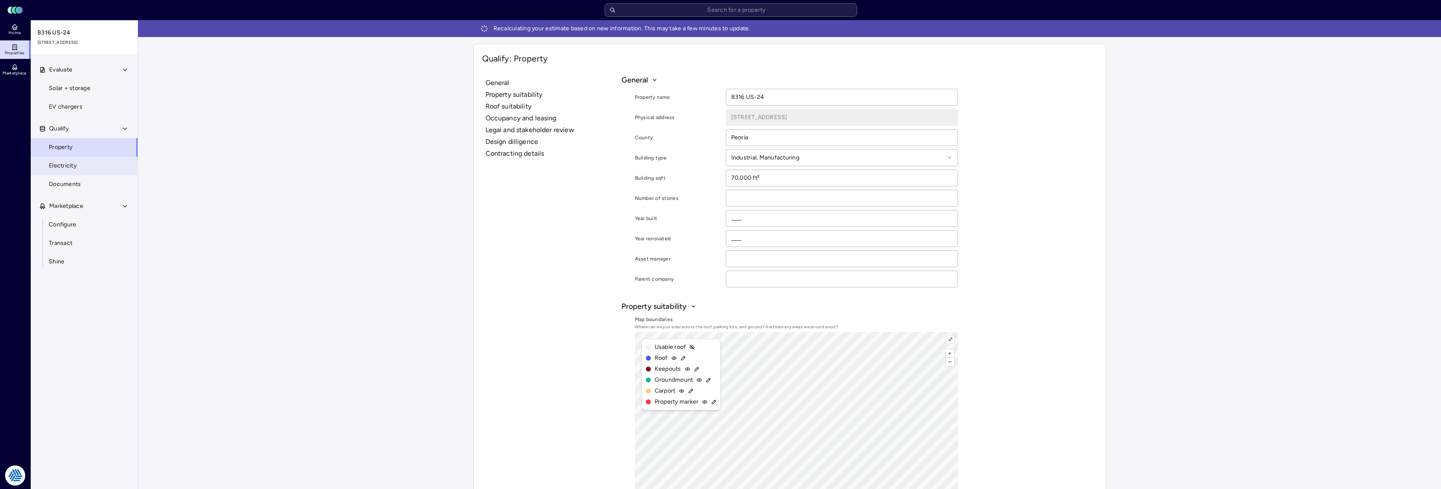
click at [58, 172] on link "Electricity" at bounding box center [84, 166] width 108 height 19
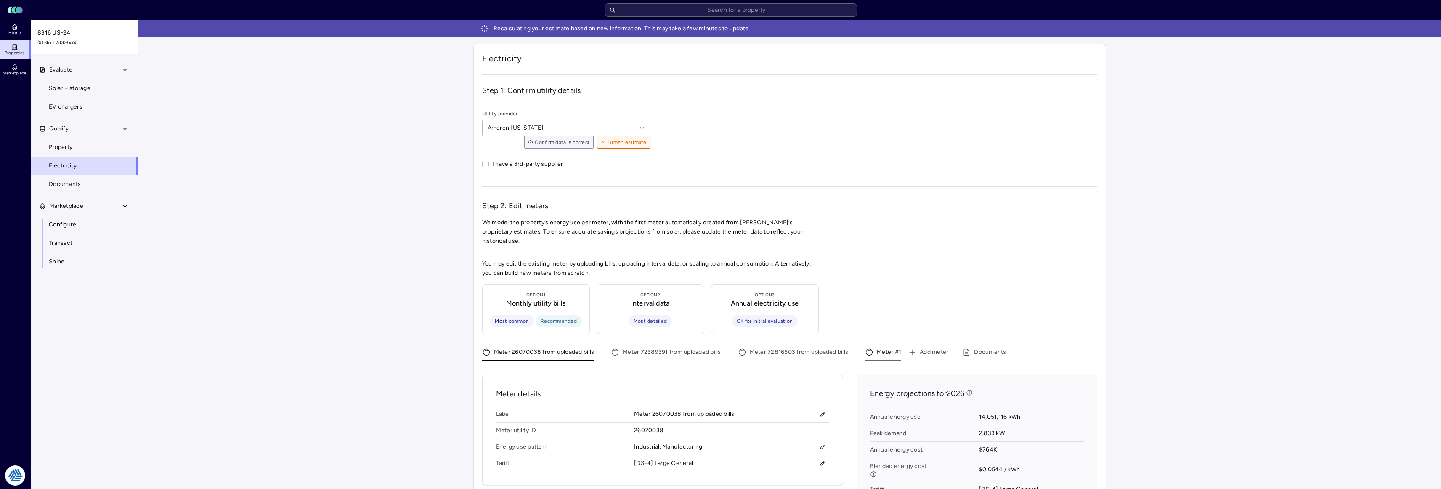
click at [883, 347] on button "Meter #1" at bounding box center [883, 353] width 36 height 13
click at [886, 347] on button "Meter #1" at bounding box center [883, 353] width 36 height 13
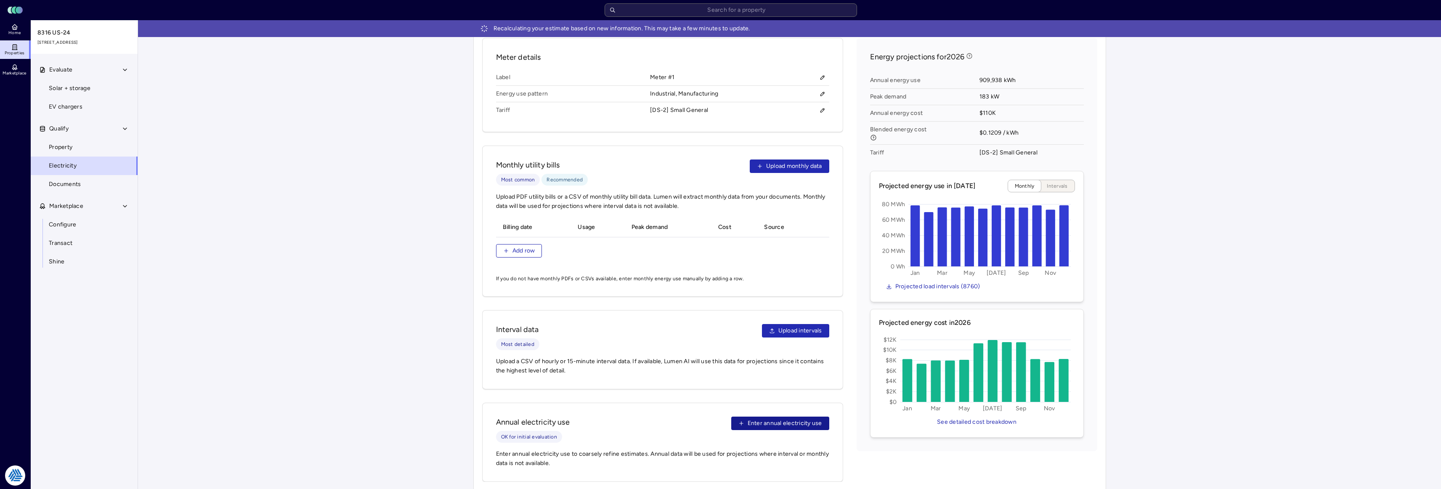
scroll to position [360, 0]
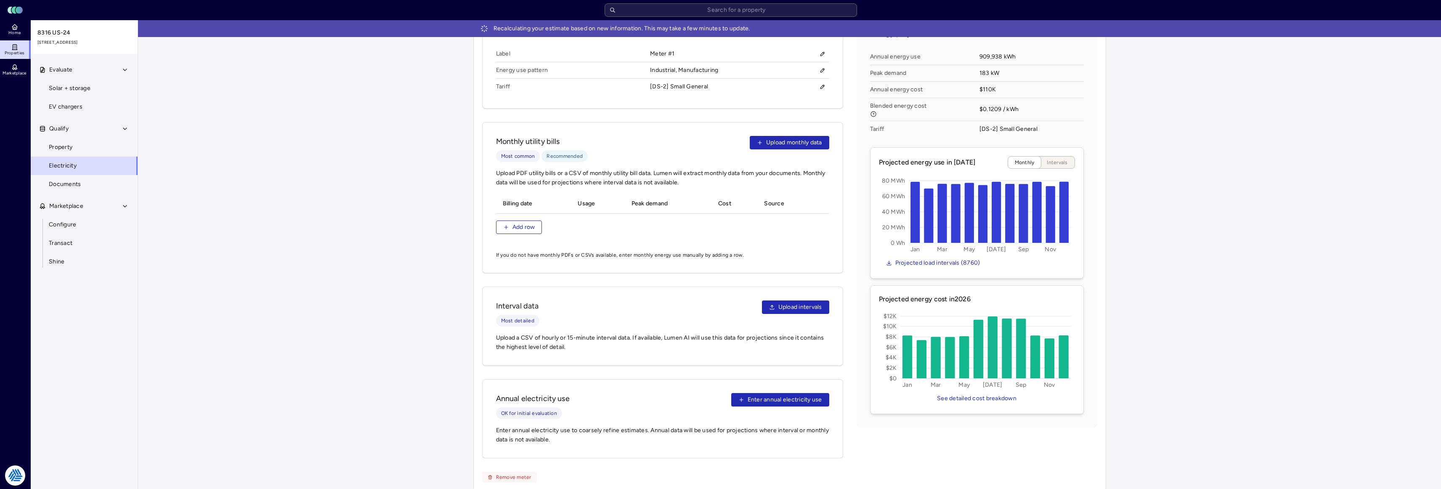
click at [499, 473] on span "Remove meter" at bounding box center [513, 477] width 35 height 8
click at [506, 473] on span "Confirm?" at bounding box center [507, 477] width 22 height 8
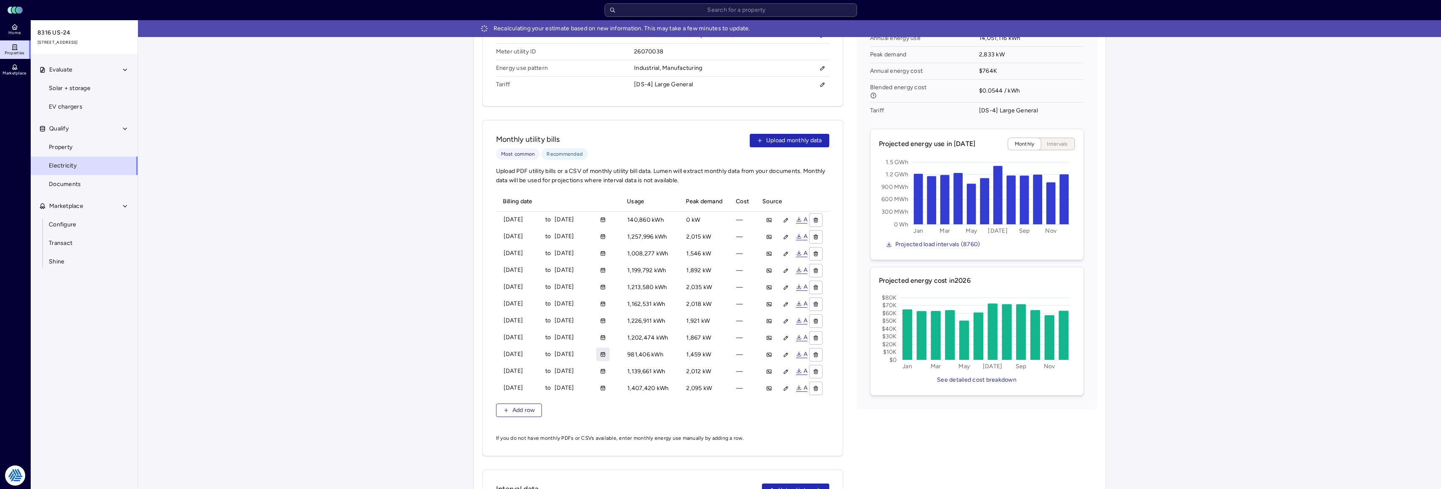
scroll to position [337, 0]
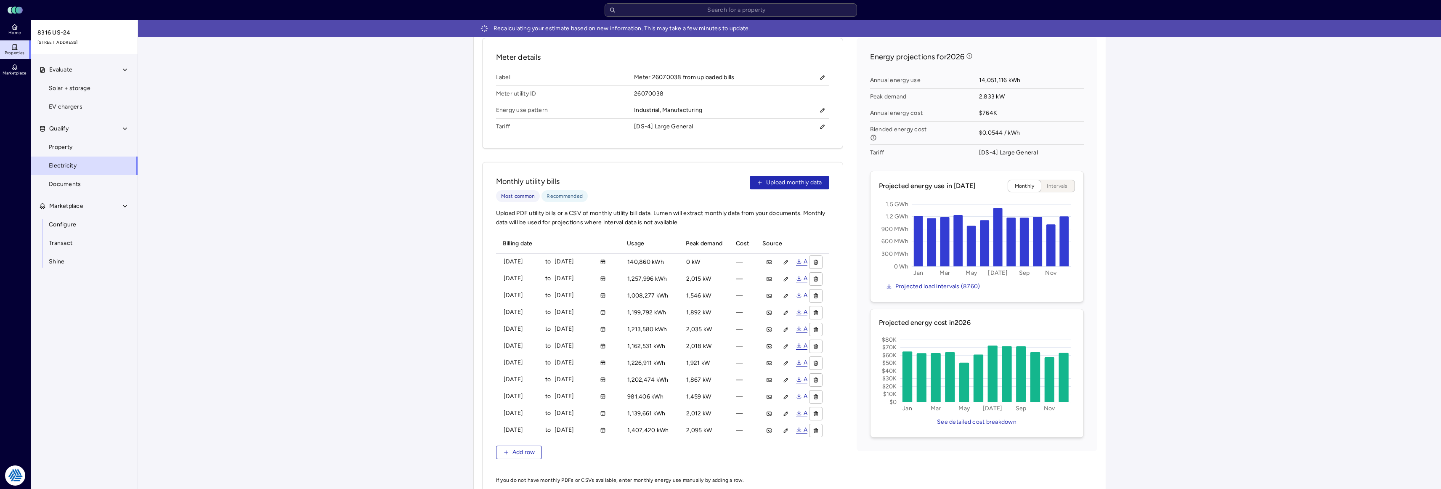
click at [404, 316] on div "Recalculating your estimate based on new information. This may take a few minut…" at bounding box center [789, 199] width 1303 height 1030
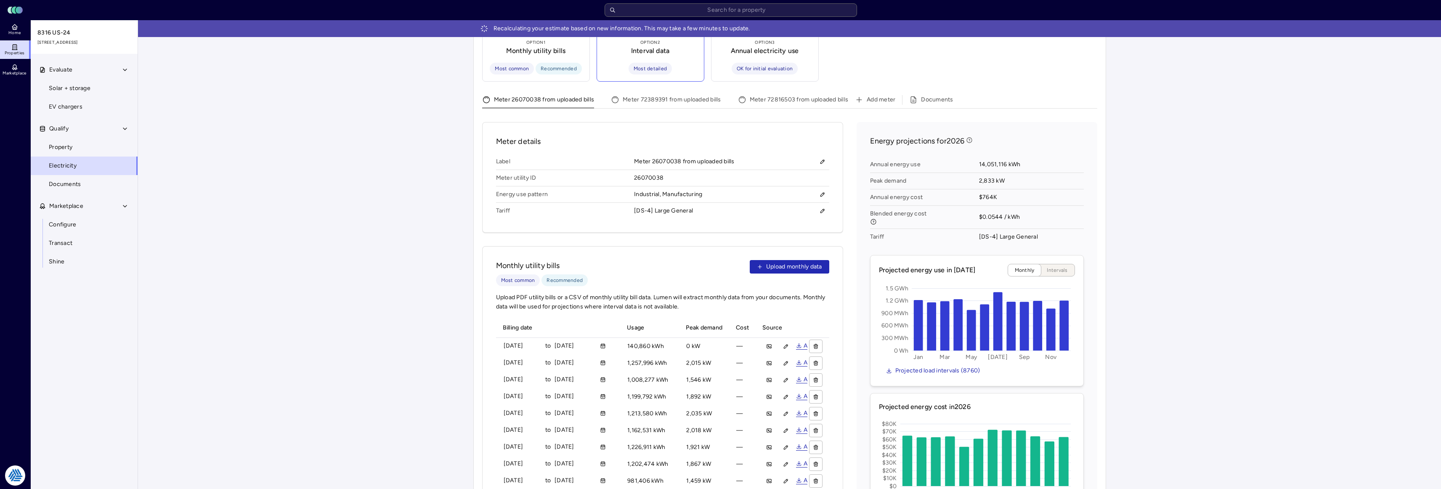
scroll to position [168, 0]
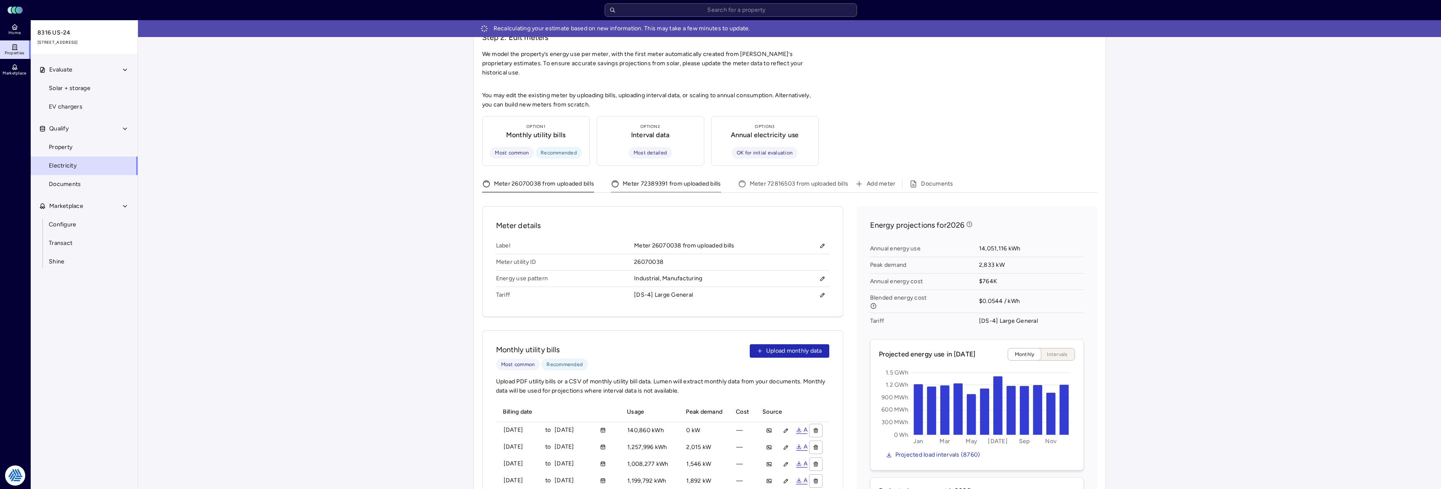
click at [657, 179] on button "Meter 72389391 from uploaded bills" at bounding box center [666, 185] width 110 height 13
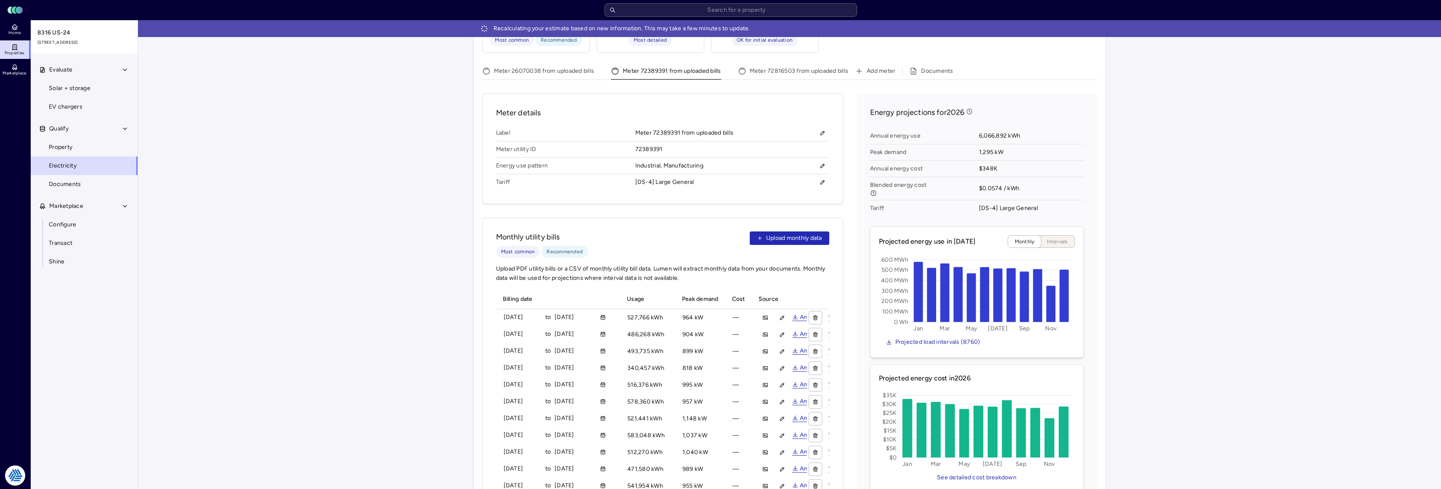
scroll to position [197, 0]
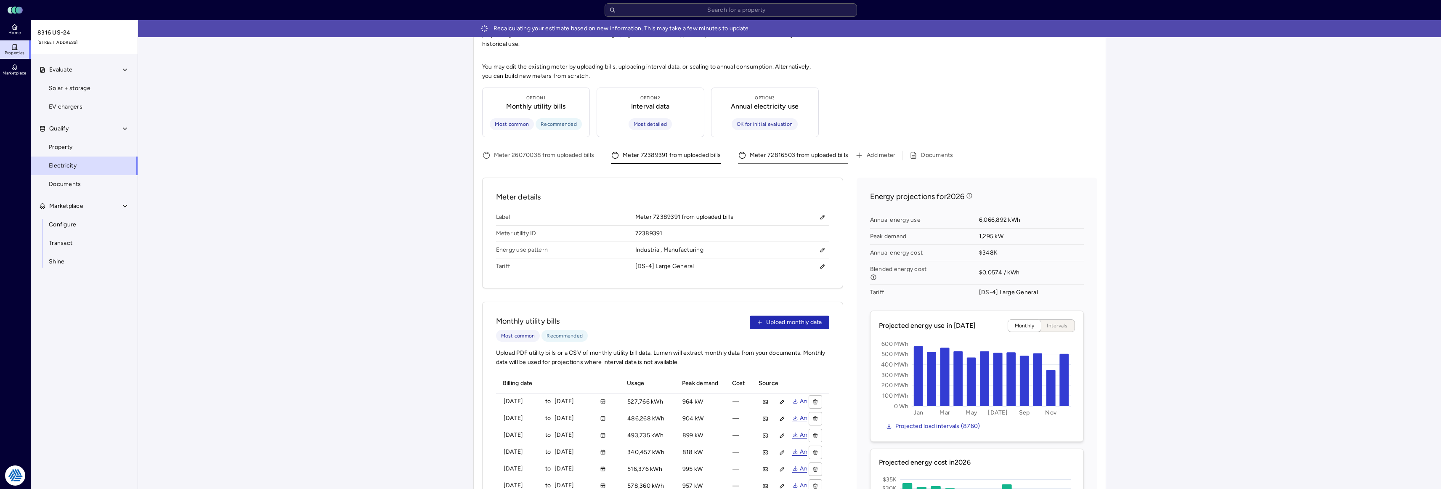
click at [759, 150] on button "Meter 72816503 from uploaded bills" at bounding box center [793, 156] width 111 height 13
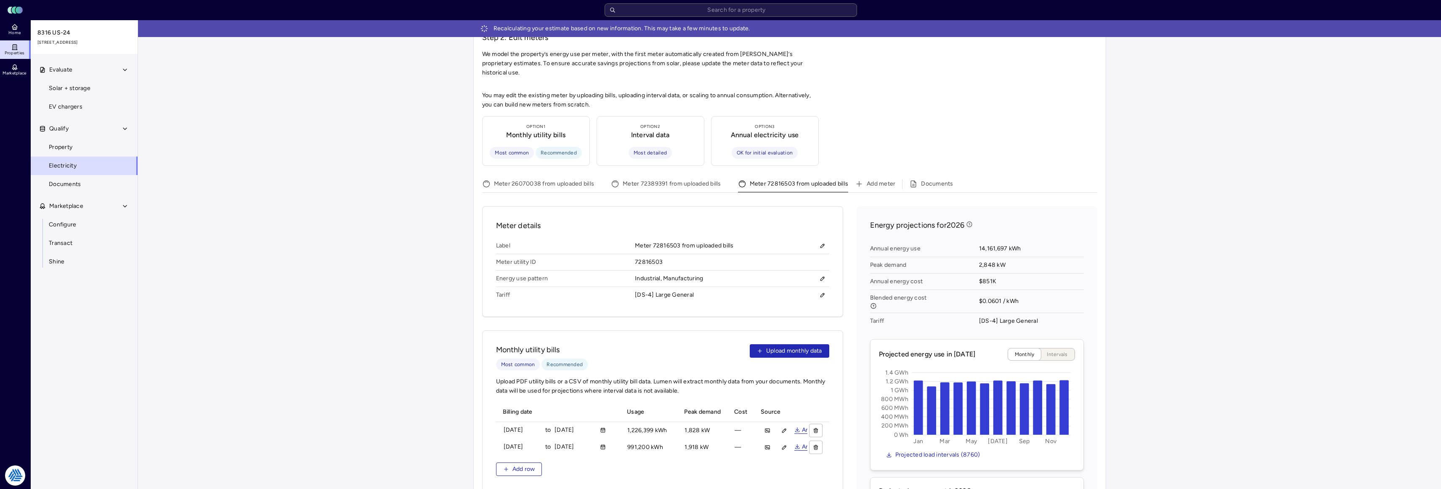
scroll to position [407, 0]
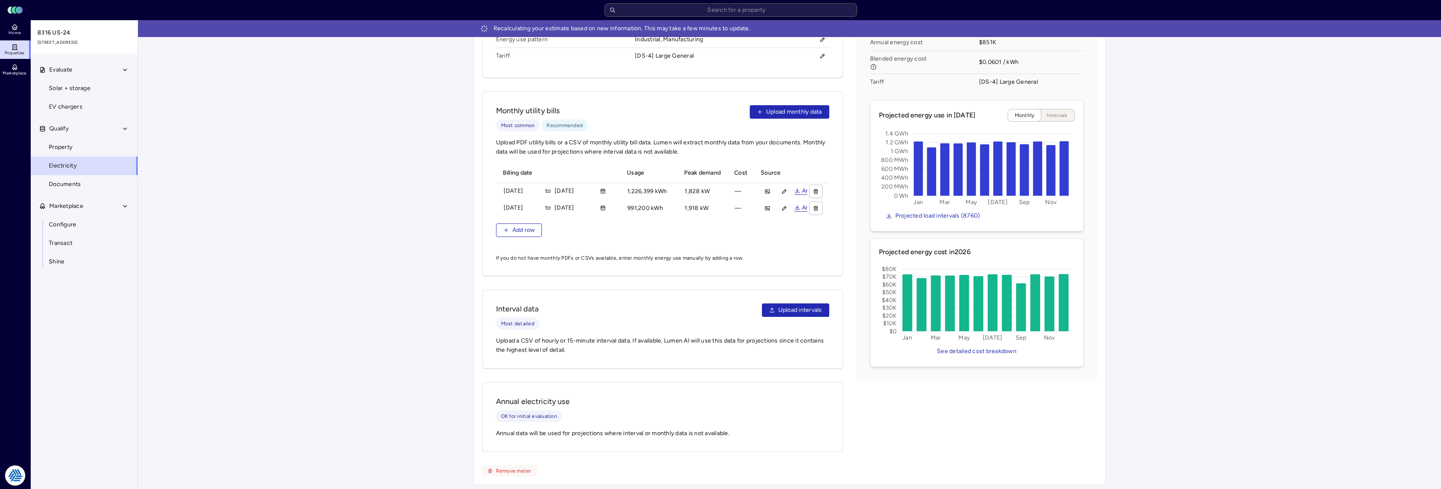
click at [506, 468] on span "Remove meter" at bounding box center [513, 471] width 35 height 8
click at [510, 469] on span "Confirm?" at bounding box center [507, 471] width 22 height 8
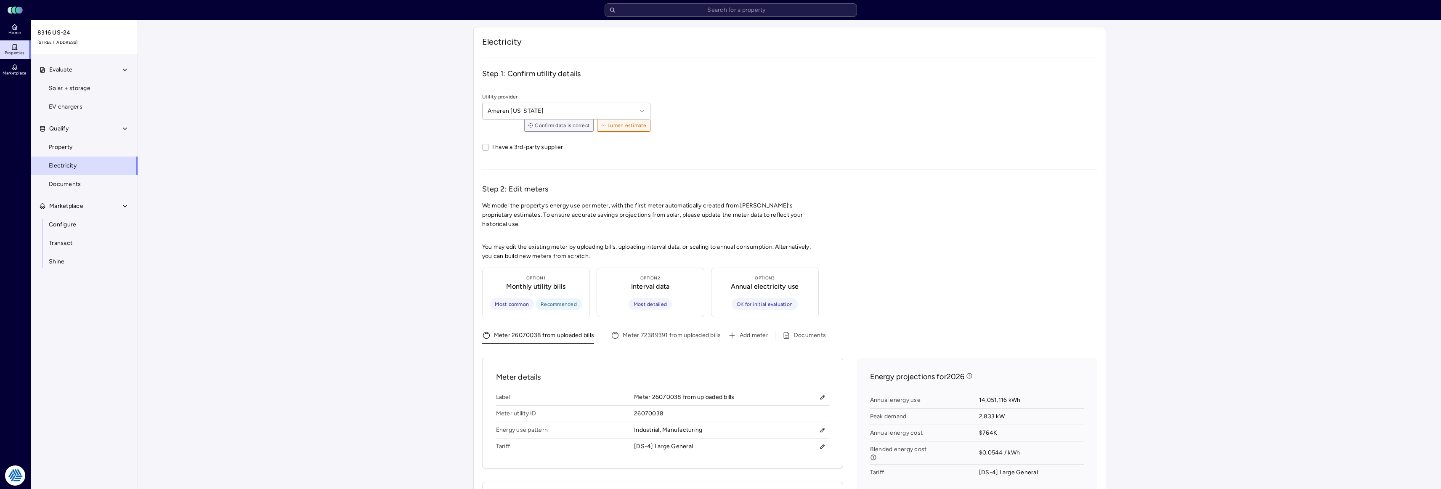
click at [658, 334] on button "Meter 72389391 from uploaded bills" at bounding box center [666, 336] width 110 height 13
click at [565, 331] on button "Meter 26070038 from uploaded bills" at bounding box center [538, 336] width 112 height 13
click at [132, 142] on link "Property" at bounding box center [84, 147] width 108 height 19
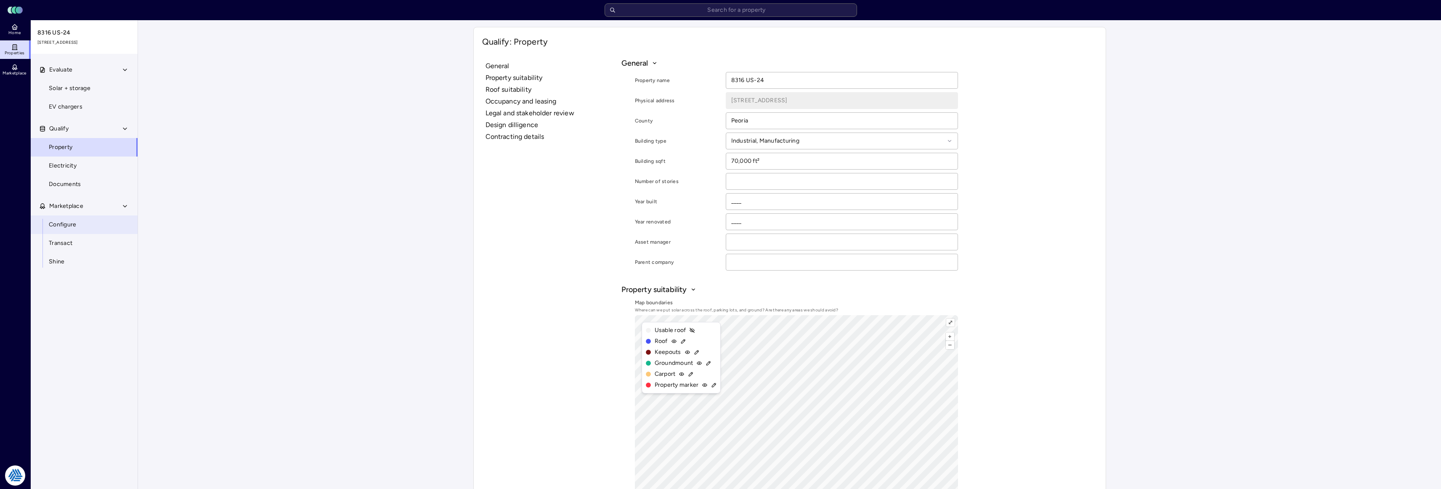
click at [81, 225] on link "Configure" at bounding box center [84, 224] width 108 height 19
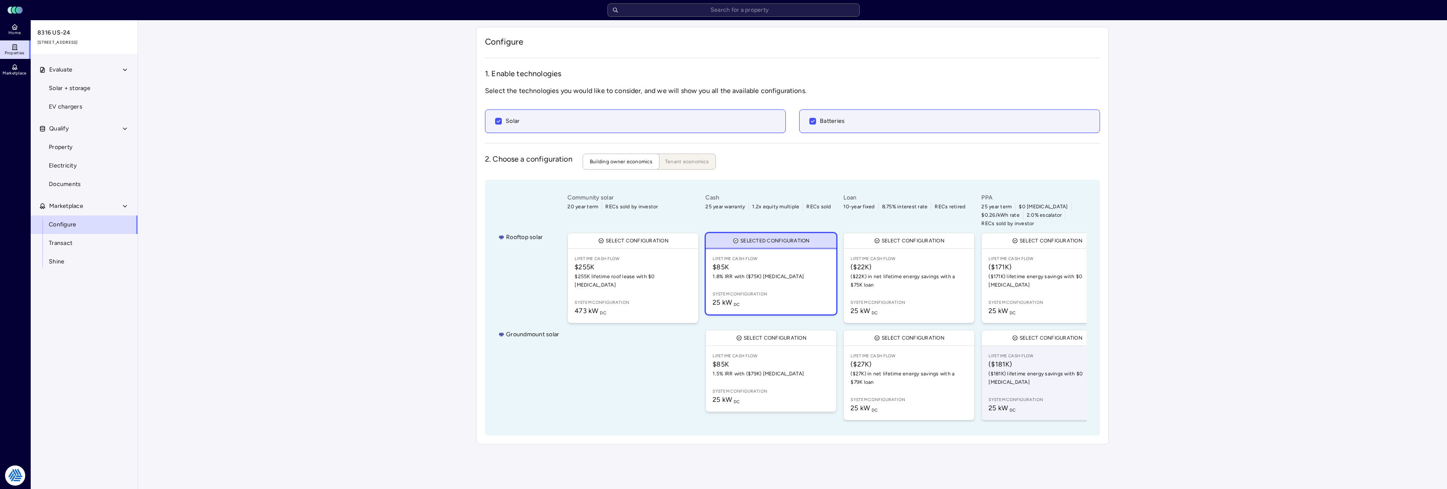
click at [1032, 359] on span "($181K)" at bounding box center [1047, 364] width 117 height 10
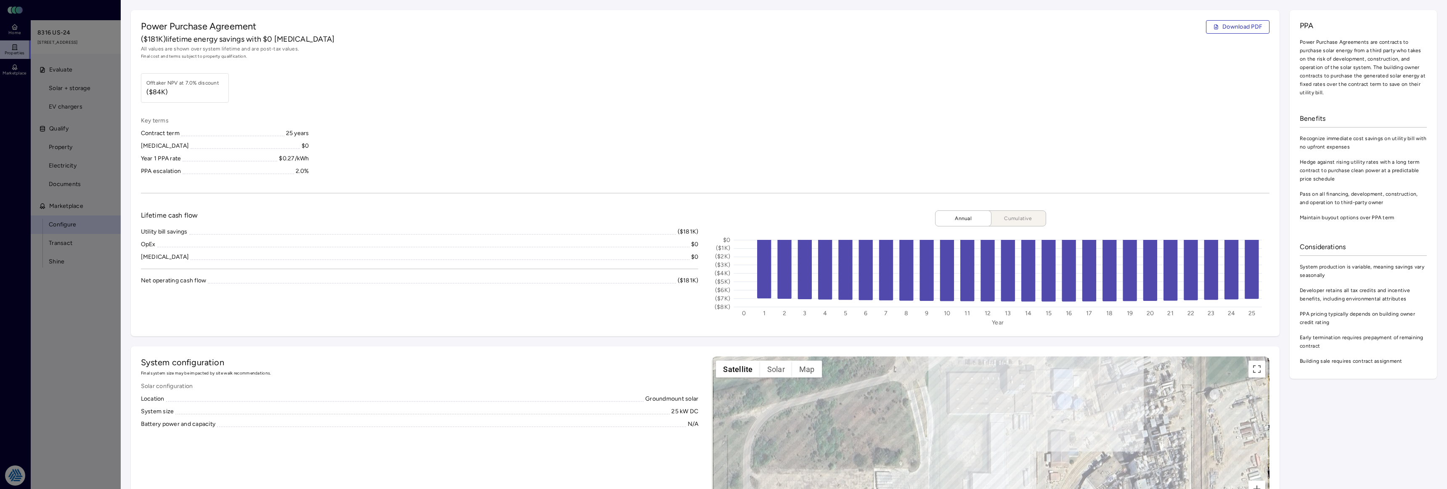
click at [383, 194] on div "Power Purchase Agreement Download PDF ($181K) lifetime energy savings with $0 C…" at bounding box center [705, 173] width 1149 height 326
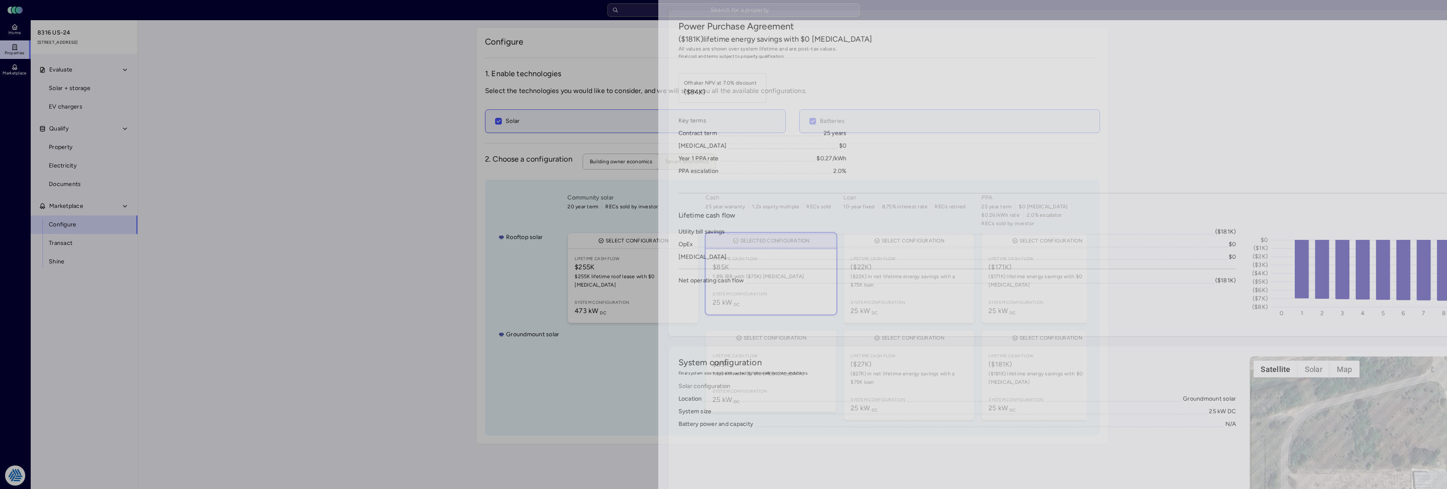
click at [83, 372] on div at bounding box center [723, 244] width 1447 height 489
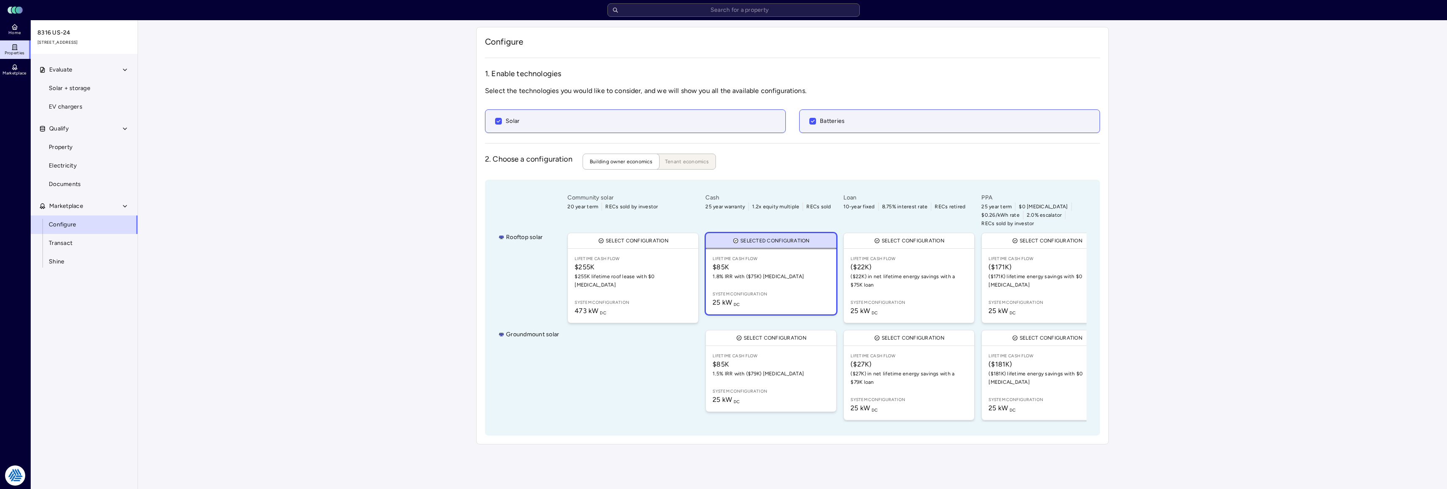
click at [670, 359] on div at bounding box center [633, 375] width 135 height 94
click at [285, 188] on div "Your estimates have been updated Configure 1. Enable technologies Select the te…" at bounding box center [792, 235] width 1309 height 431
click at [91, 157] on link "Electricity" at bounding box center [84, 166] width 108 height 19
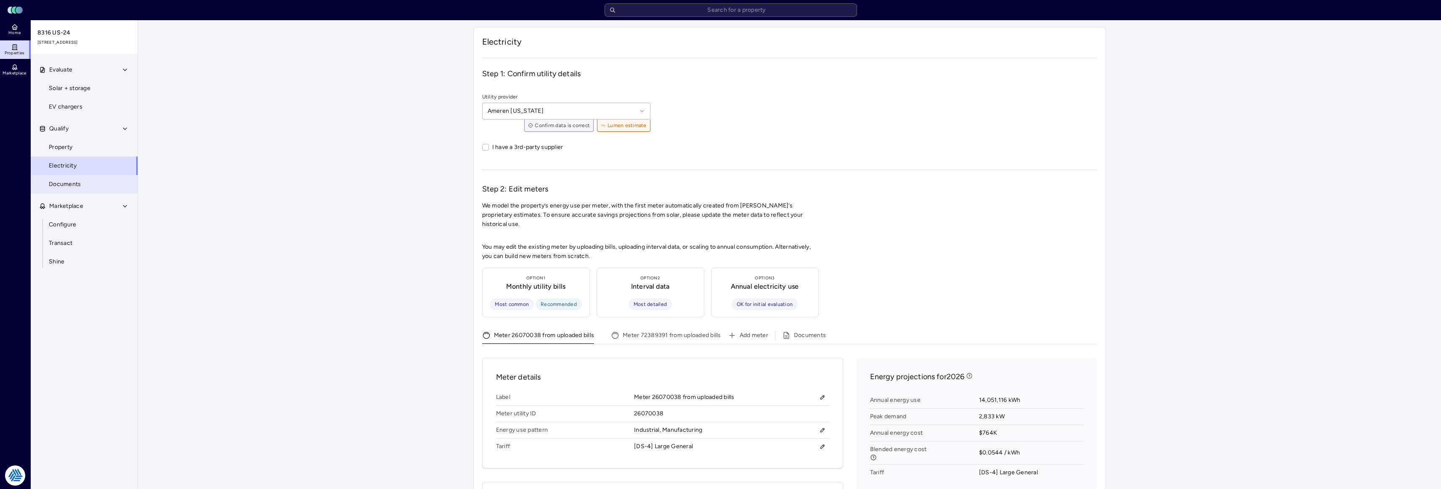
click at [74, 182] on span "Documents" at bounding box center [65, 184] width 32 height 9
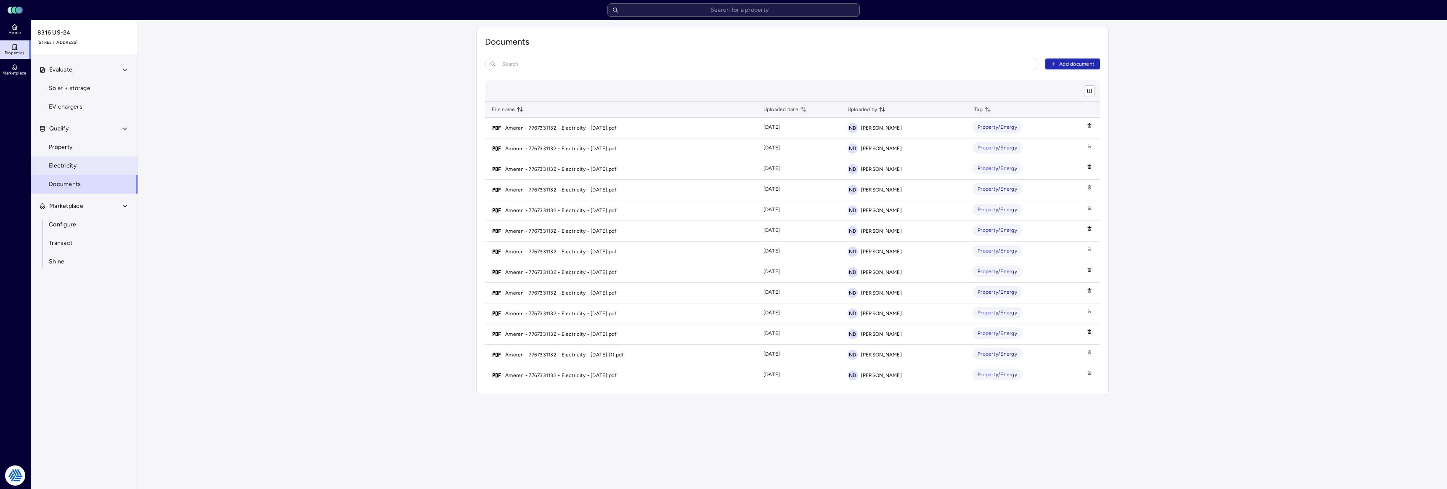
click at [95, 167] on link "Electricity" at bounding box center [84, 166] width 108 height 19
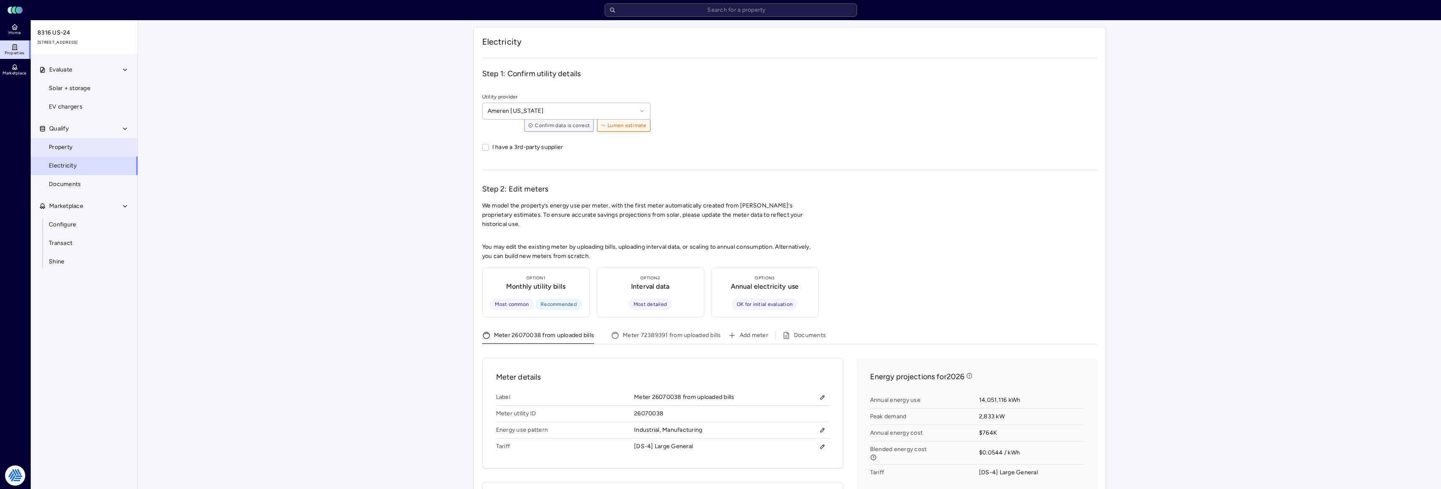
click at [99, 151] on link "Property" at bounding box center [84, 147] width 108 height 19
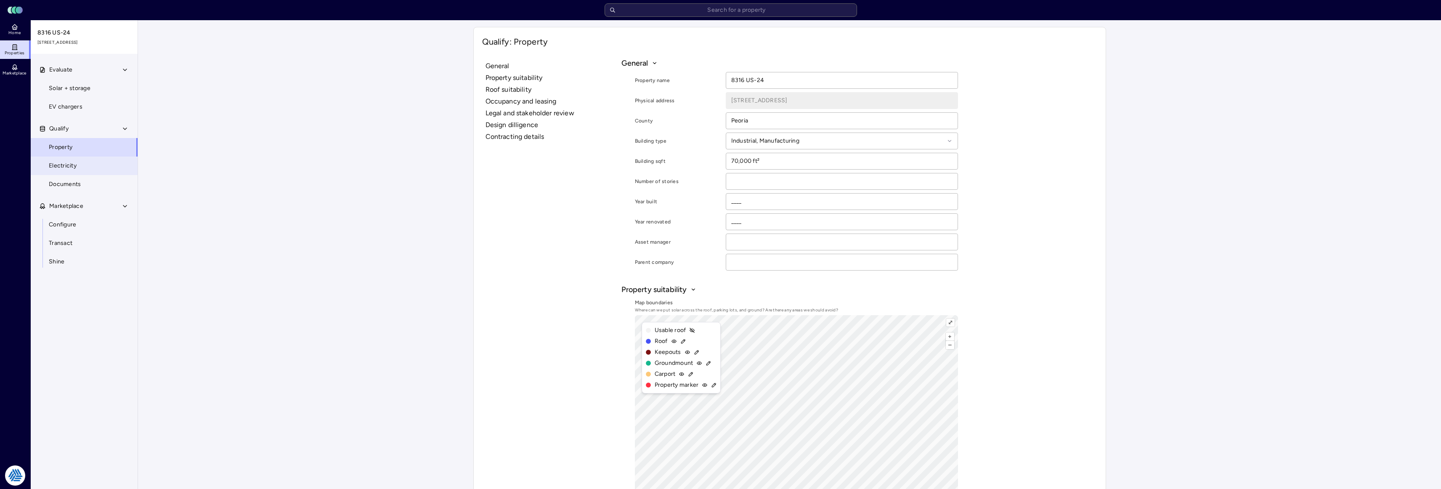
click at [93, 166] on link "Electricity" at bounding box center [84, 166] width 108 height 19
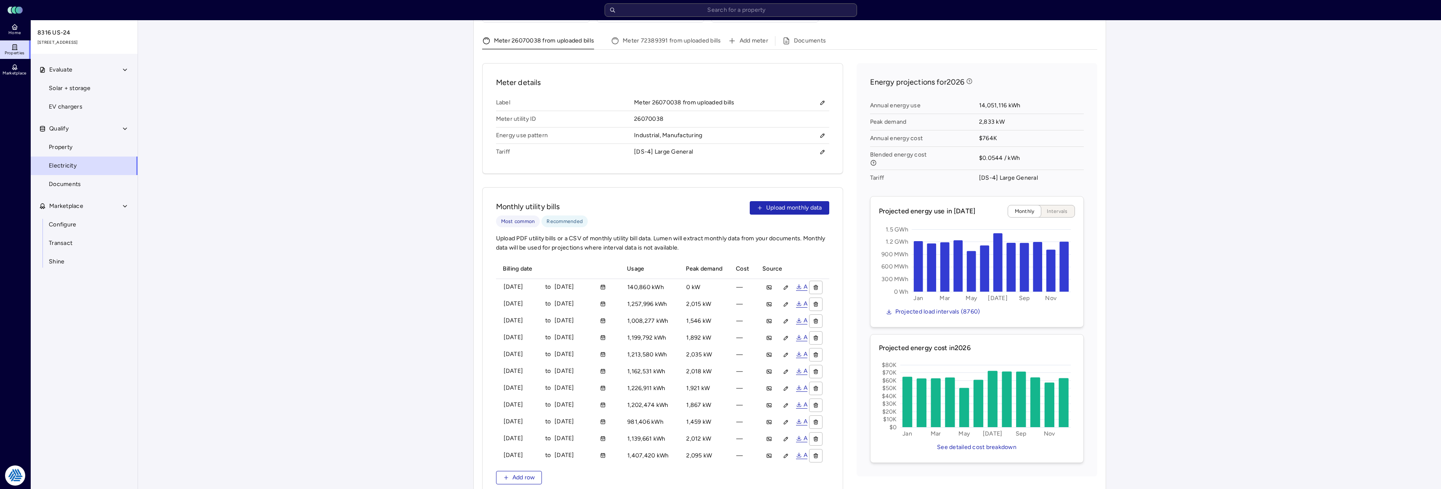
scroll to position [337, 0]
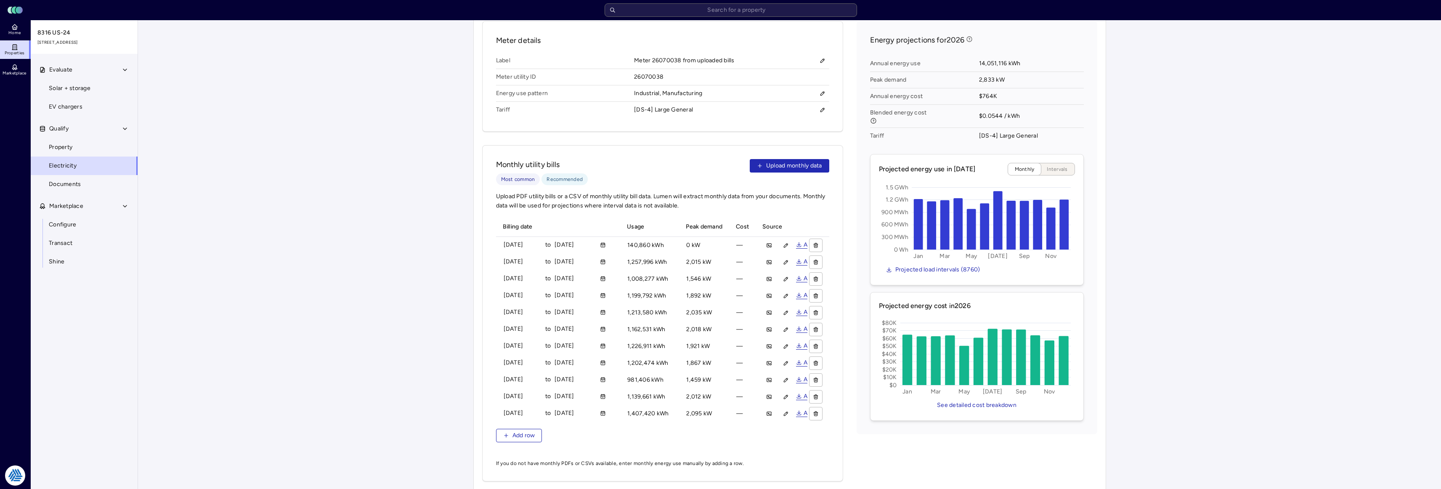
click at [357, 255] on div "Your estimates have been updated Electricity Step 1: Confirm utility details Ut…" at bounding box center [789, 191] width 1303 height 1014
click at [366, 206] on div "Your estimates have been updated Electricity Step 1: Confirm utility details Ut…" at bounding box center [789, 191] width 1303 height 1014
click at [808, 159] on button "Upload monthly data" at bounding box center [790, 165] width 80 height 13
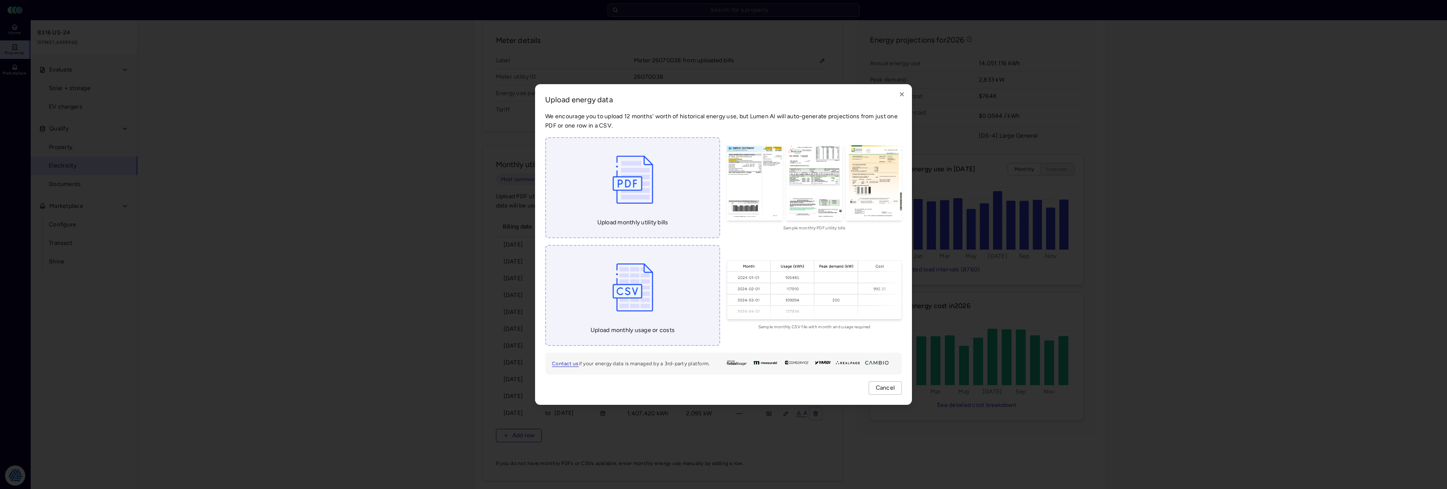
click at [644, 189] on img at bounding box center [632, 179] width 49 height 63
type input "C:\fakepath\Direct Energy - 1334618 - April 2025 - 251270056894567.pdf"
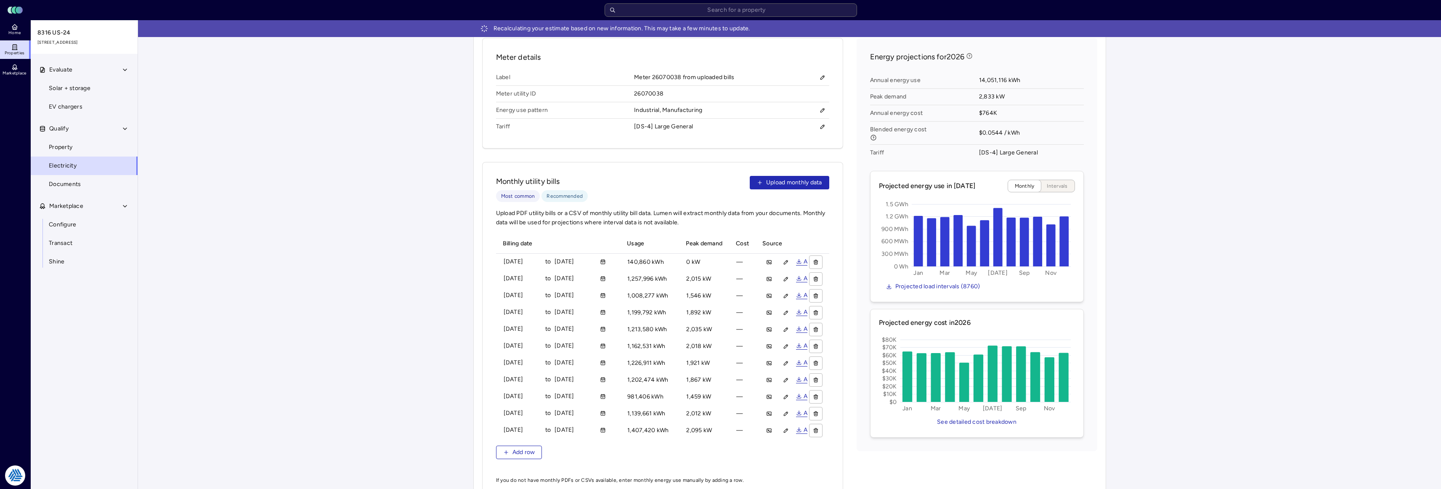
click at [304, 233] on div "Recalculating your estimate based on new information. This may take a few minut…" at bounding box center [789, 199] width 1303 height 1030
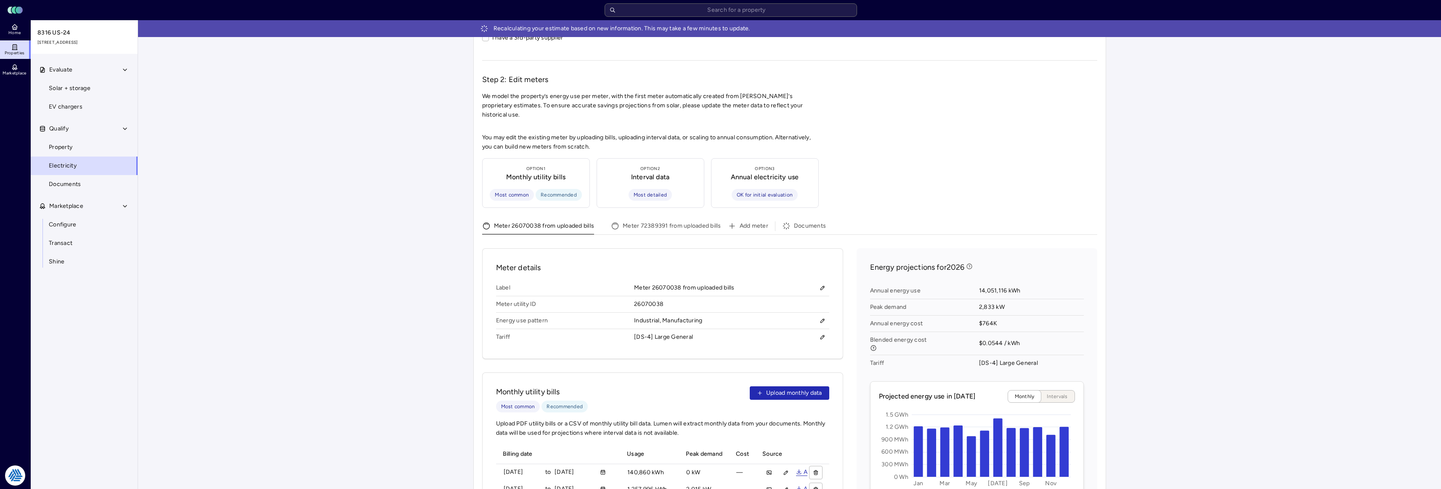
scroll to position [168, 0]
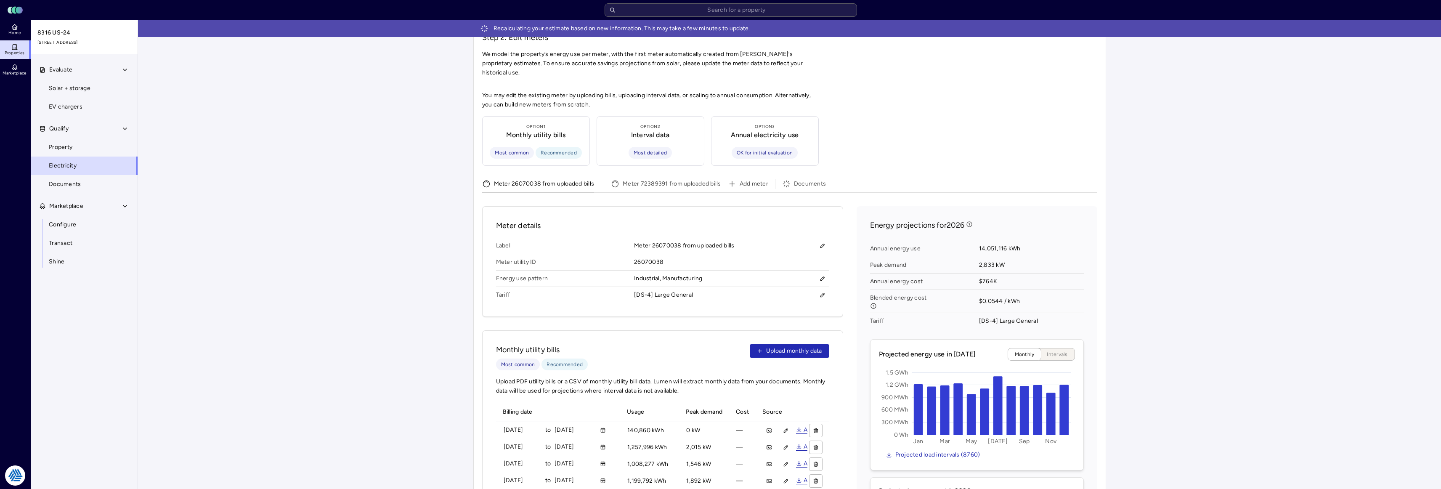
click at [379, 255] on div "Recalculating your estimate based on new information. This may take a few minut…" at bounding box center [789, 367] width 1303 height 1030
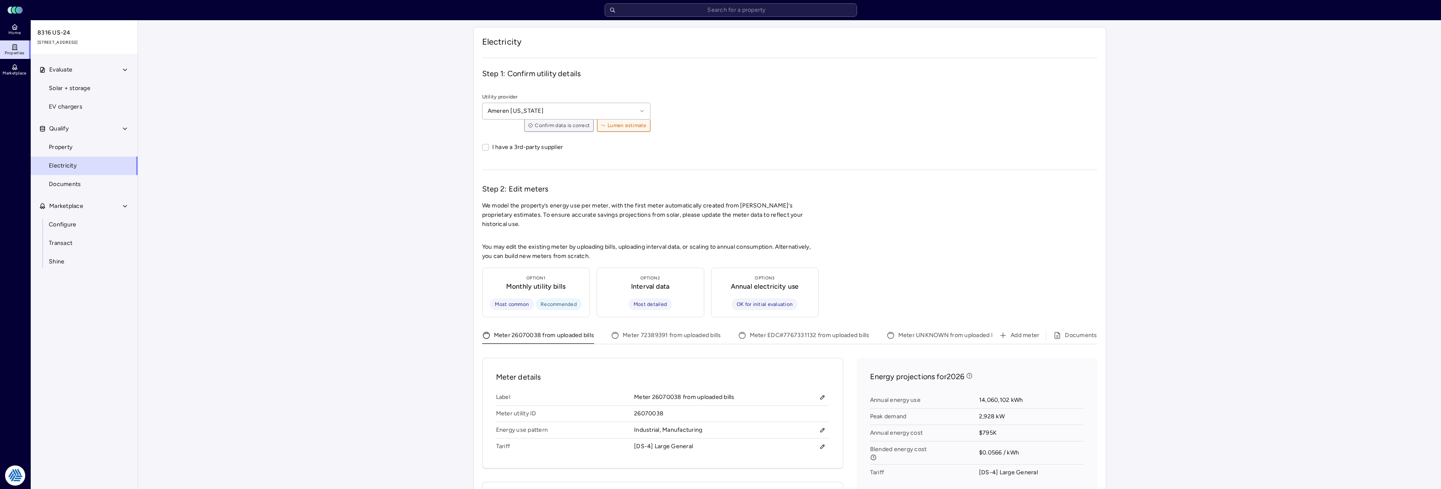
click at [48, 374] on div "Evaluate Solar + storage EV chargers Qualify Property Electricity Documents Mar…" at bounding box center [85, 285] width 108 height 448
click at [81, 226] on link "Configure" at bounding box center [84, 224] width 108 height 19
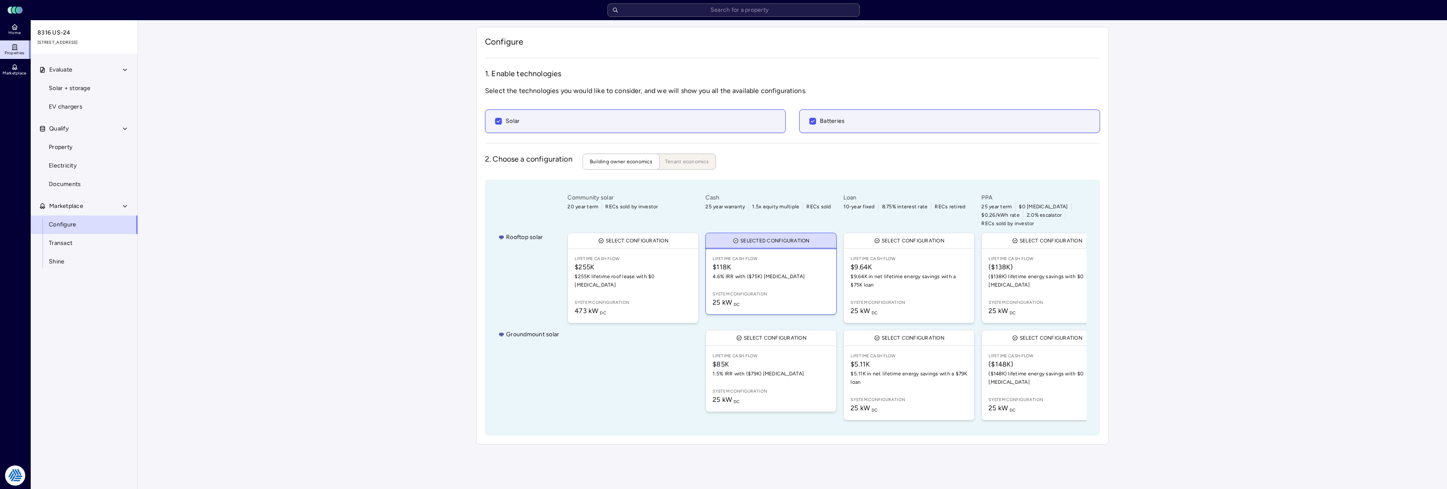
click at [1034, 370] on link "Lifetime Cash Flow ($148K) ($148K) lifetime energy savings with $0 [MEDICAL_DAT…" at bounding box center [1047, 383] width 130 height 74
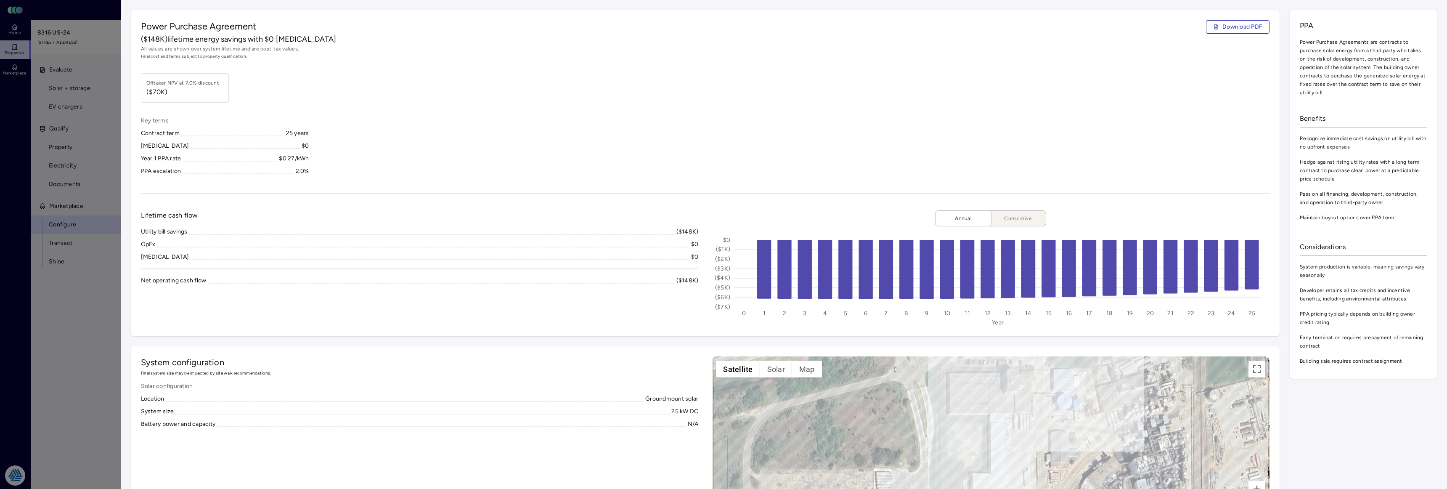
click at [71, 314] on div at bounding box center [723, 244] width 1447 height 489
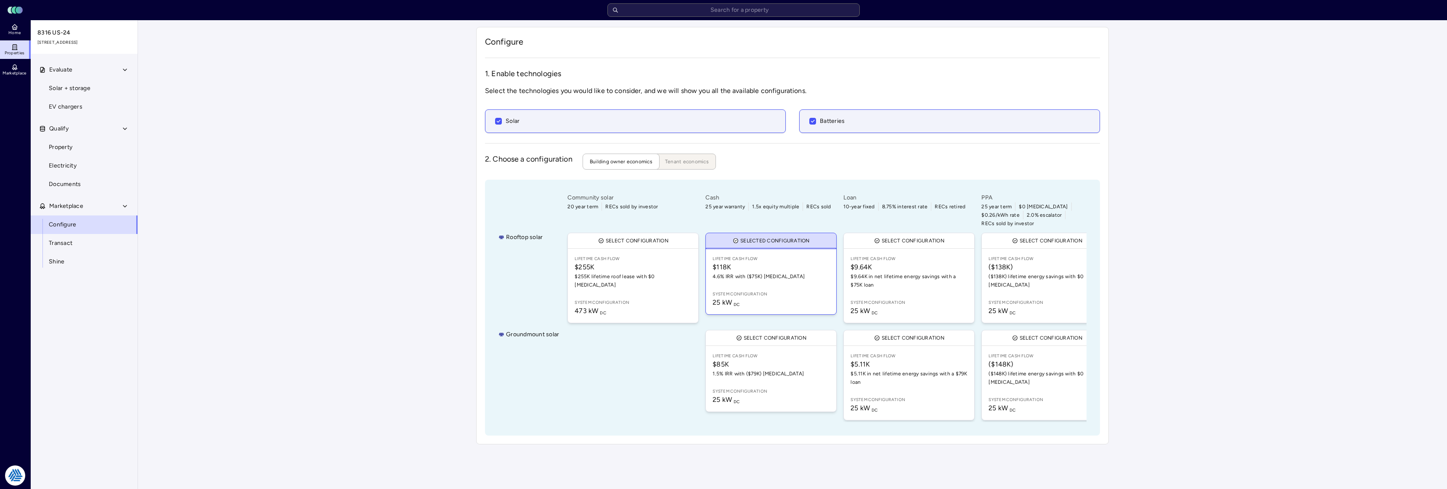
click at [246, 426] on div "Your estimates have been updated Configure 1. Enable technologies Select the te…" at bounding box center [792, 235] width 1309 height 431
